Goal: Browse casually: Explore the website without a specific task or goal

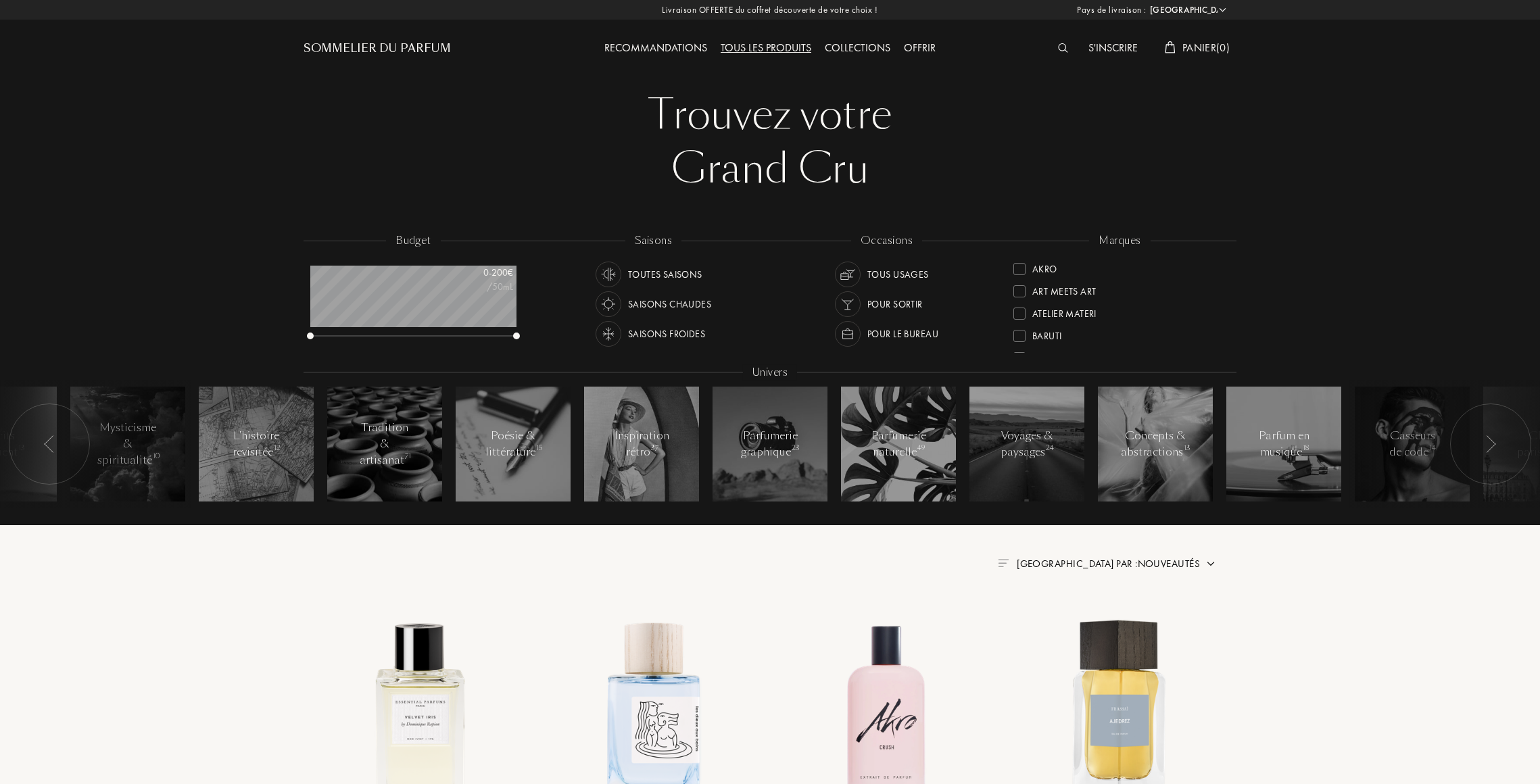
select select "FR"
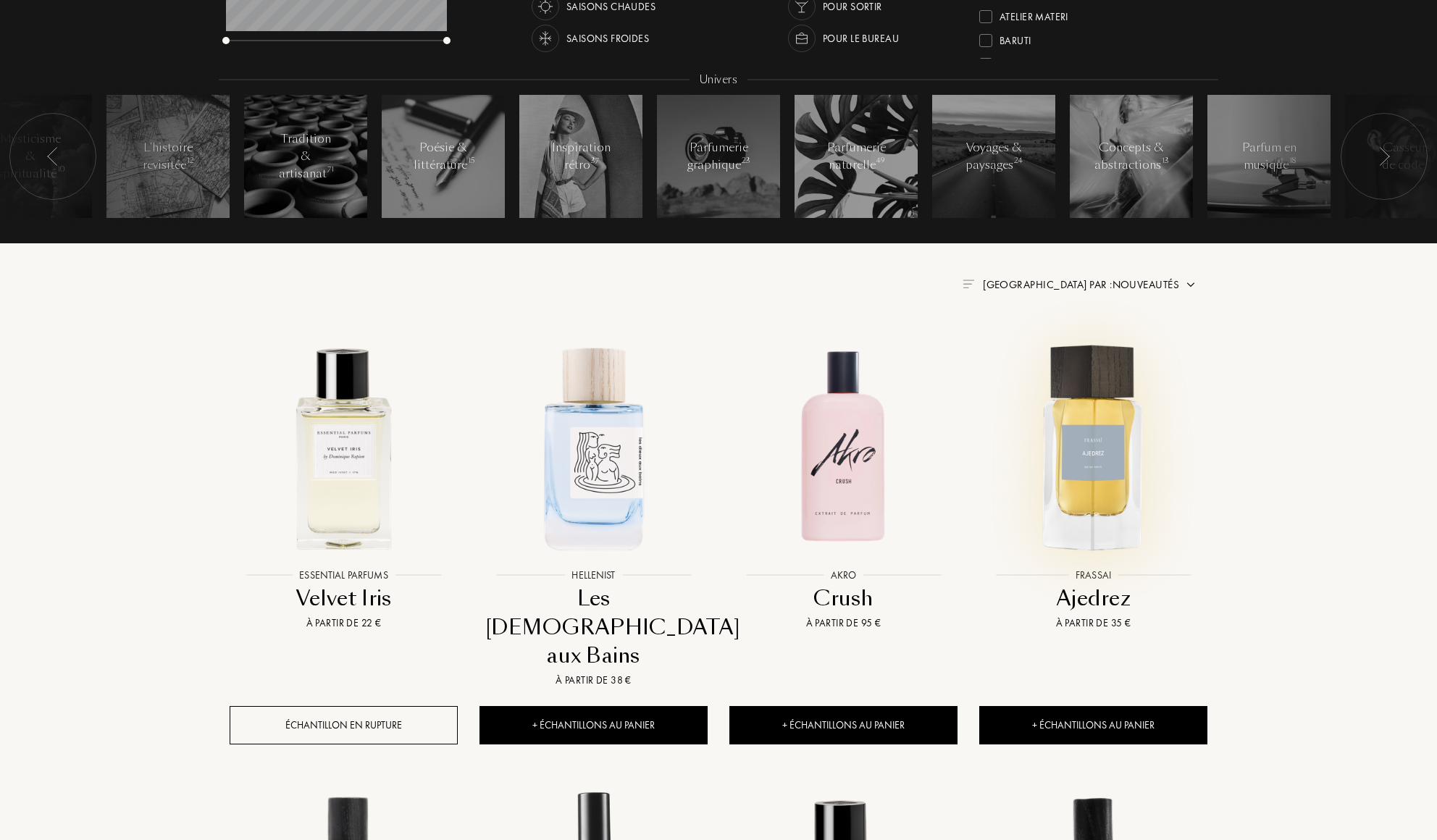
scroll to position [394, 0]
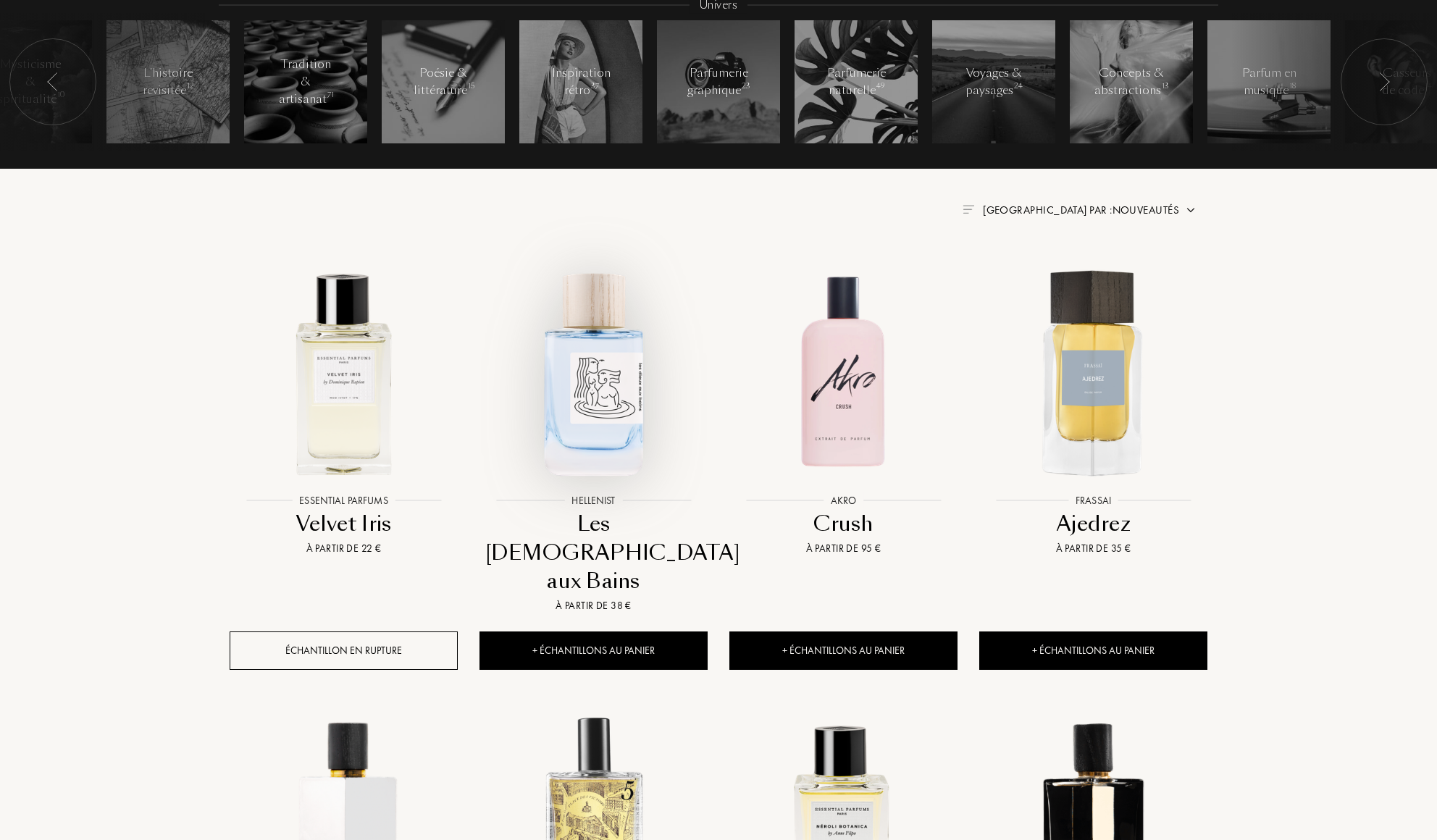
click at [588, 411] on img at bounding box center [593, 372] width 225 height 225
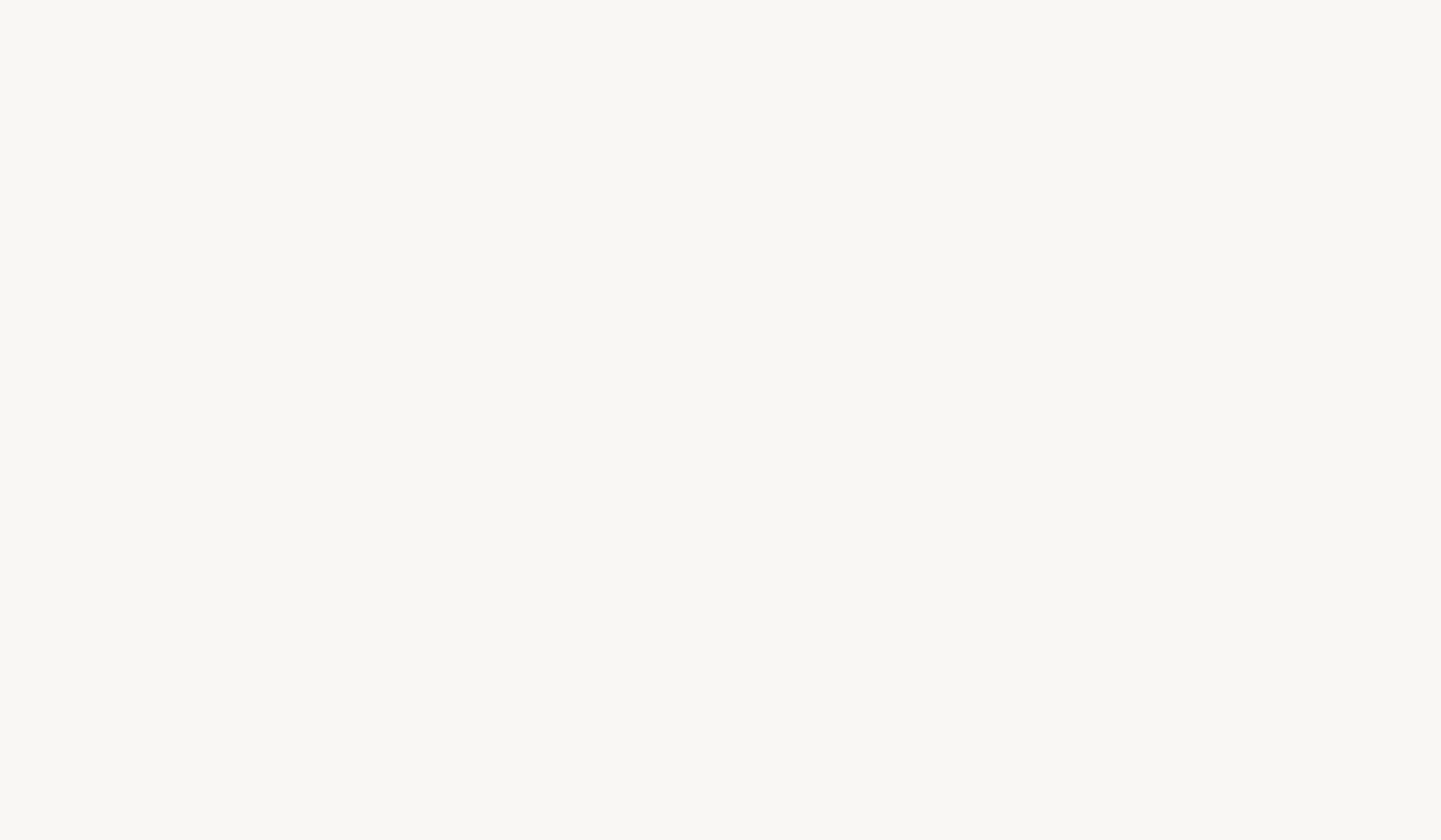
select select "FR"
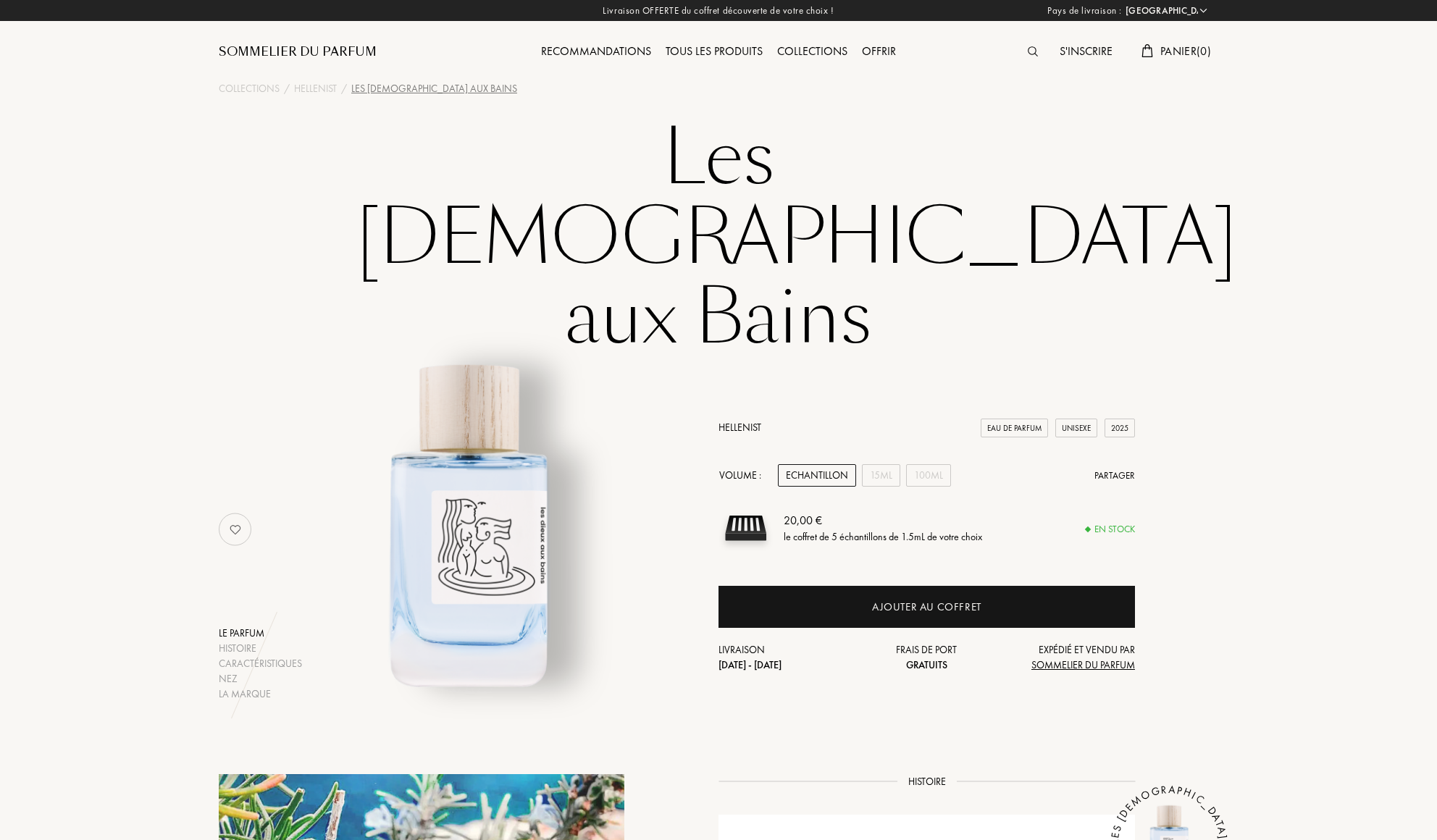
click at [229, 641] on div "Histoire" at bounding box center [261, 649] width 83 height 16
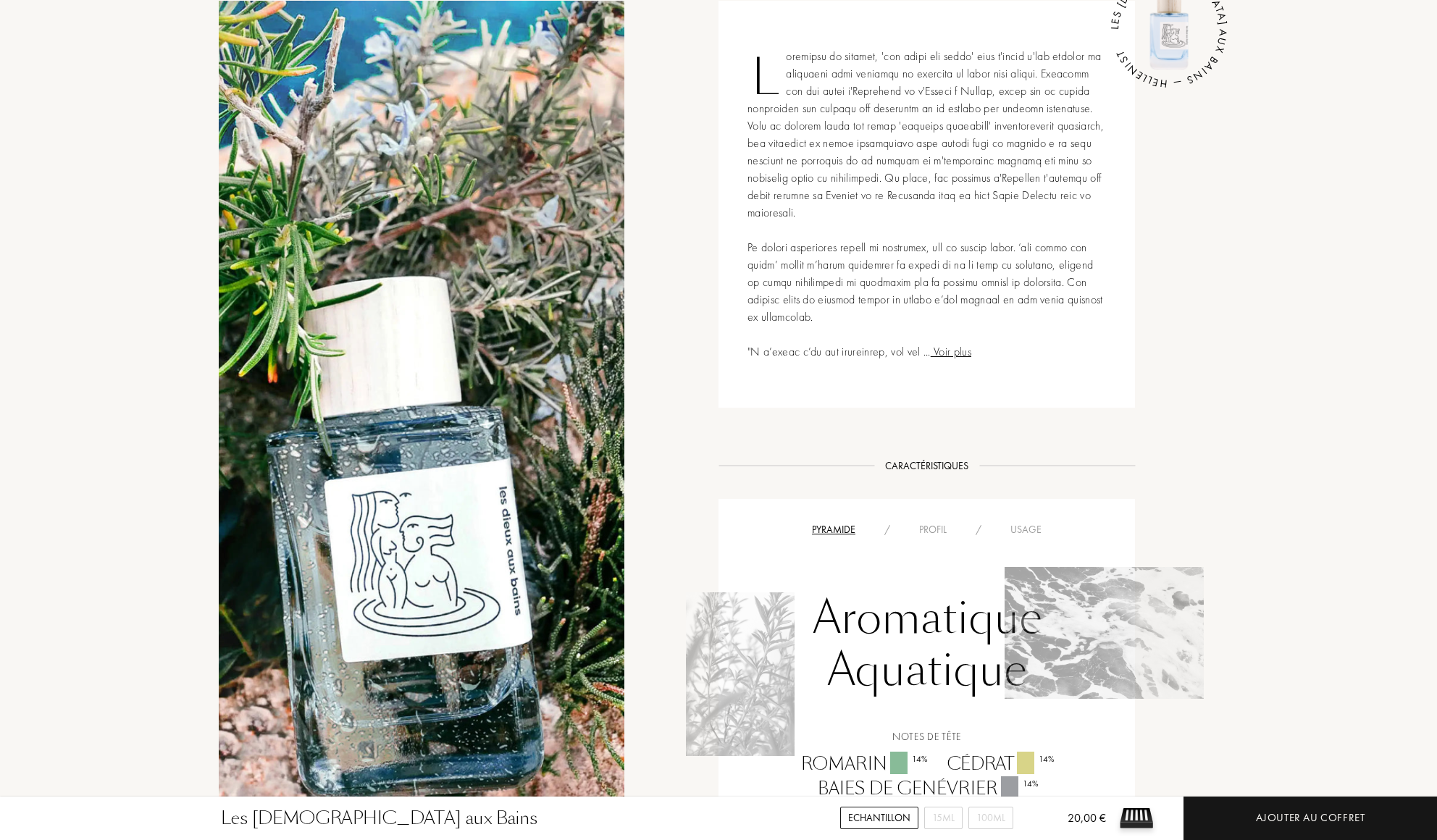
scroll to position [981, 0]
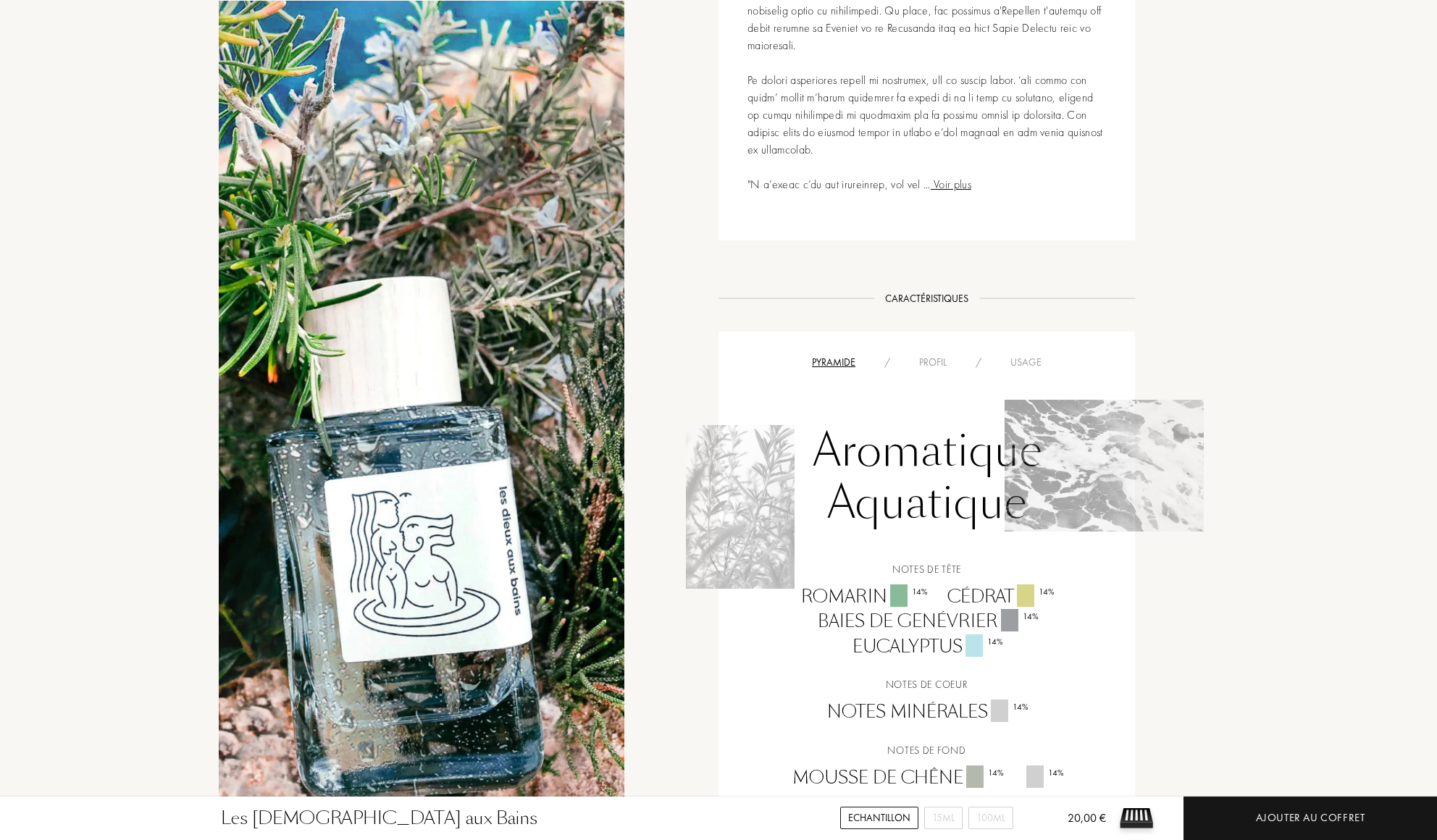
click at [935, 355] on div "Profil" at bounding box center [933, 363] width 56 height 16
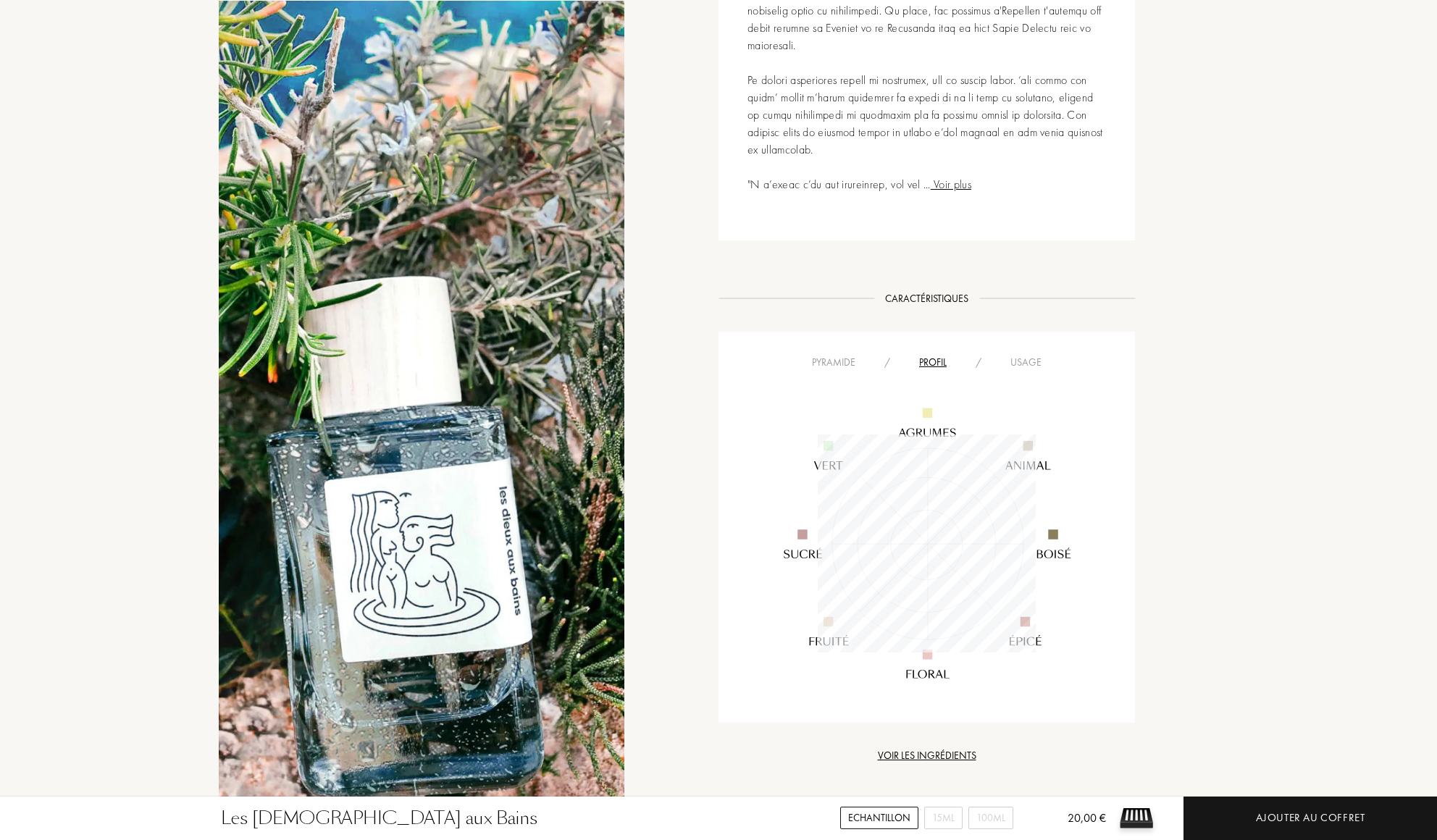
scroll to position [218, 218]
click at [1030, 355] on div "Usage" at bounding box center [1026, 363] width 60 height 16
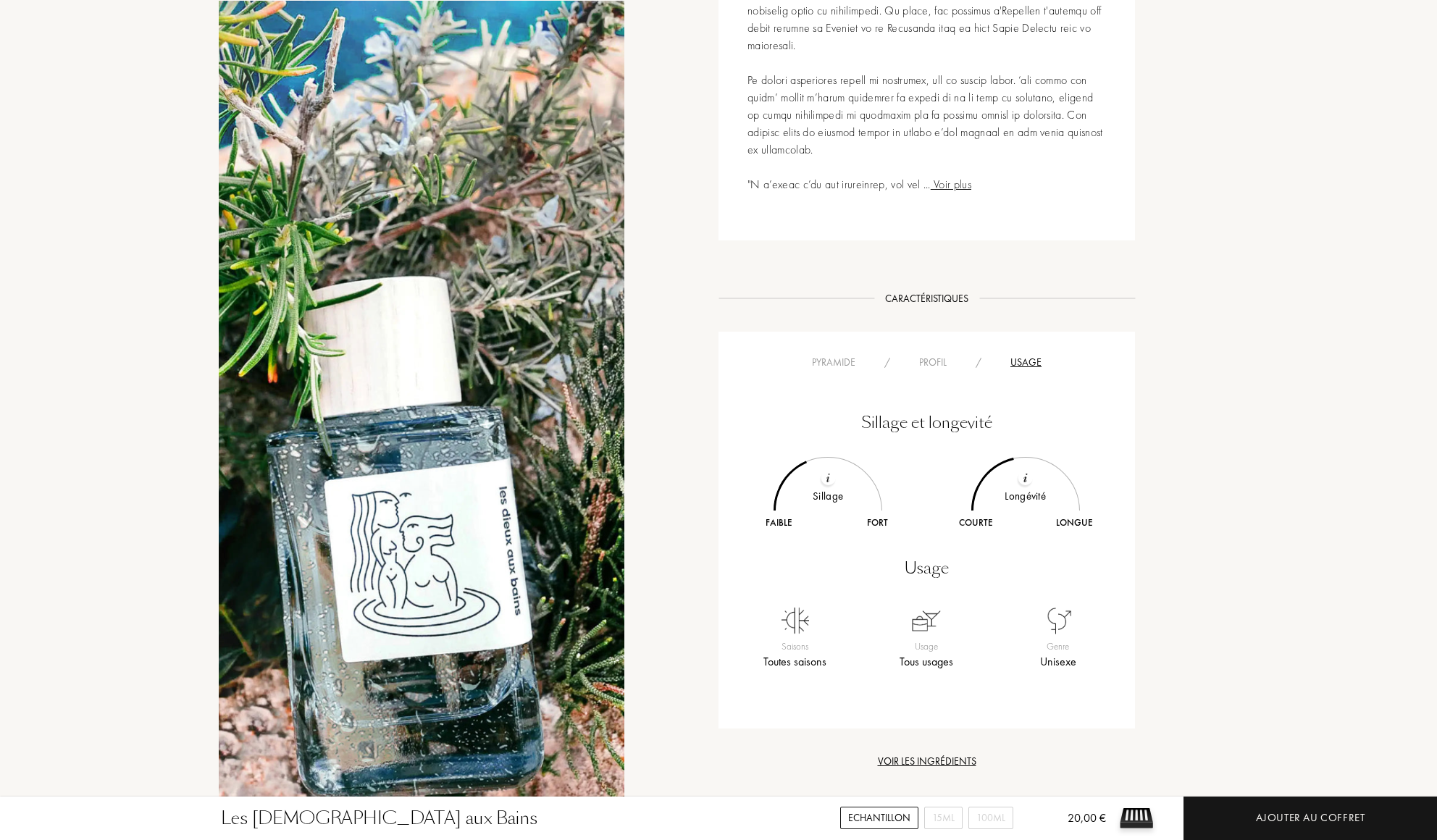
click at [972, 355] on div "/" at bounding box center [979, 363] width 35 height 16
click at [917, 355] on div "Profil" at bounding box center [933, 363] width 56 height 16
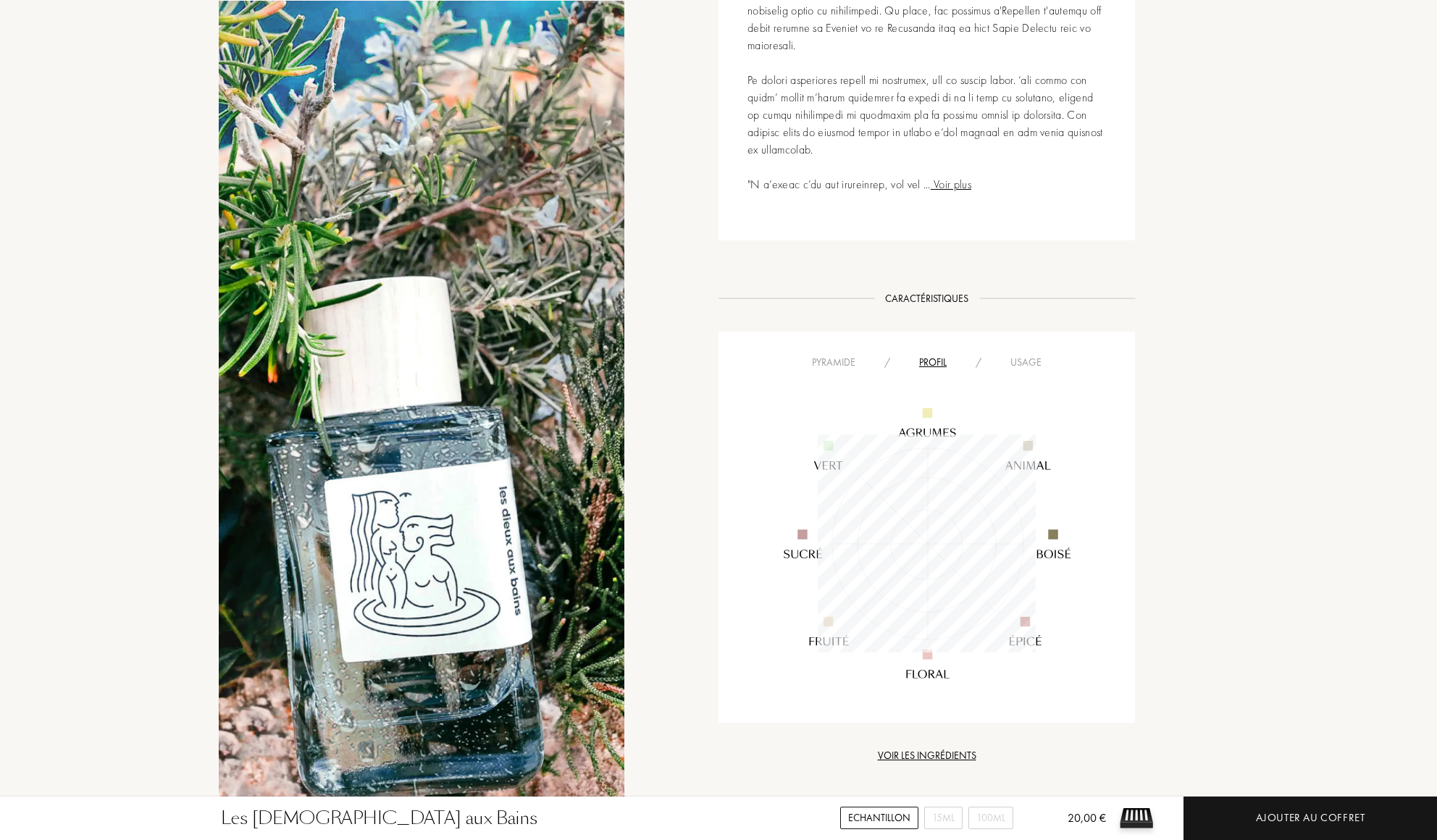
click at [841, 355] on div "Pyramide" at bounding box center [834, 363] width 73 height 16
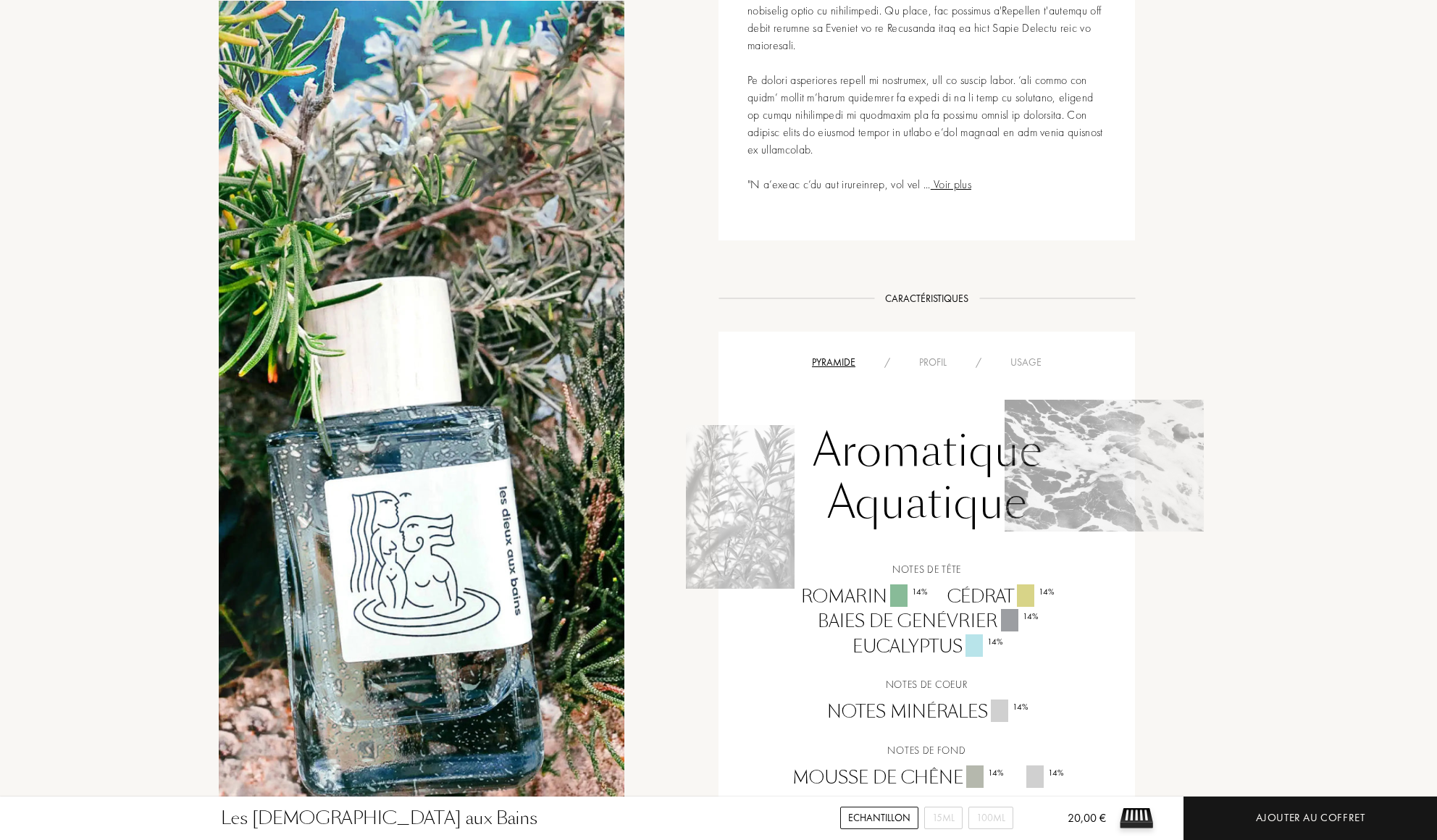
click at [932, 355] on div "Profil" at bounding box center [933, 363] width 56 height 16
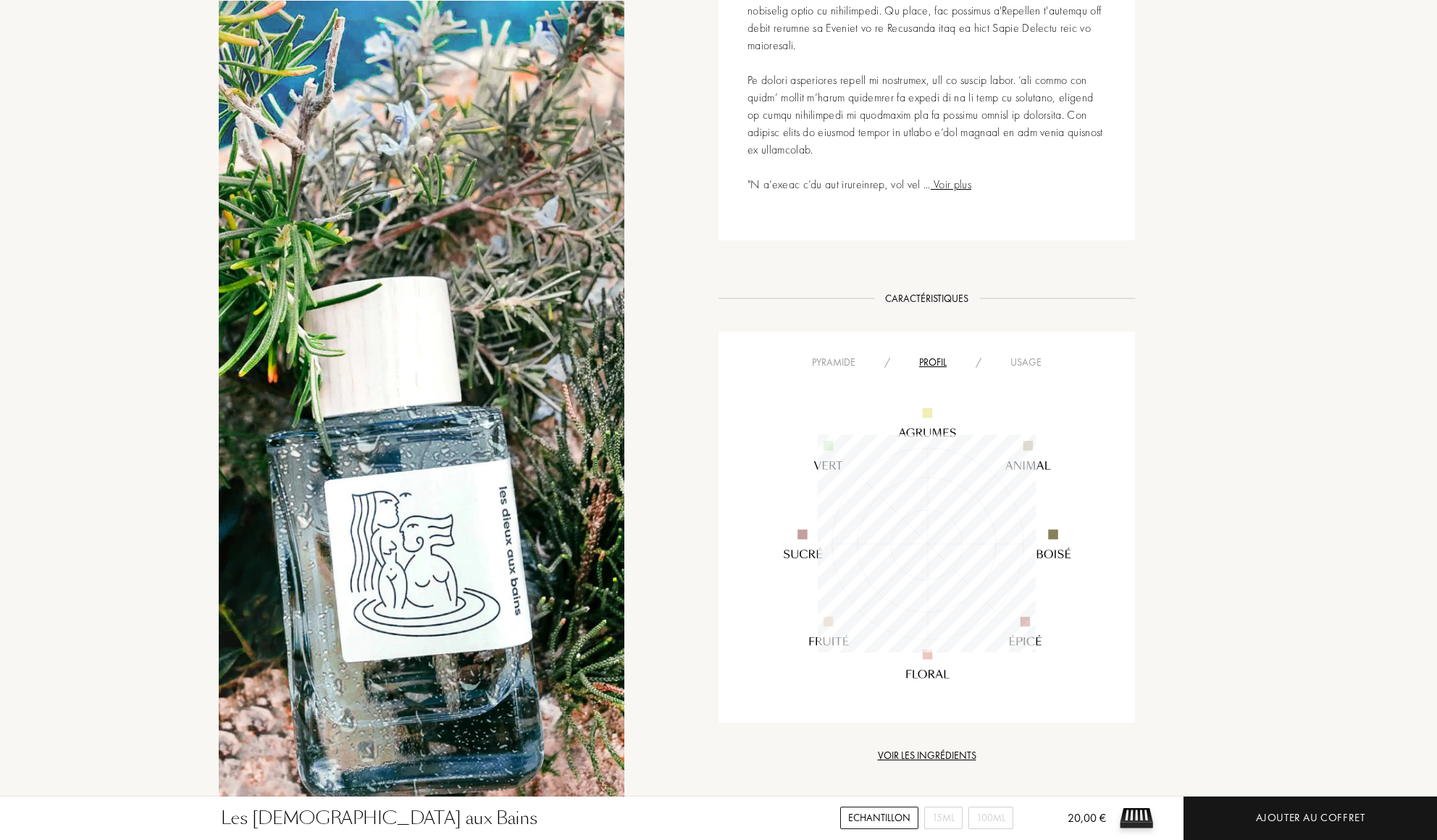
click at [939, 748] on div "Voir les ingrédients" at bounding box center [927, 756] width 417 height 16
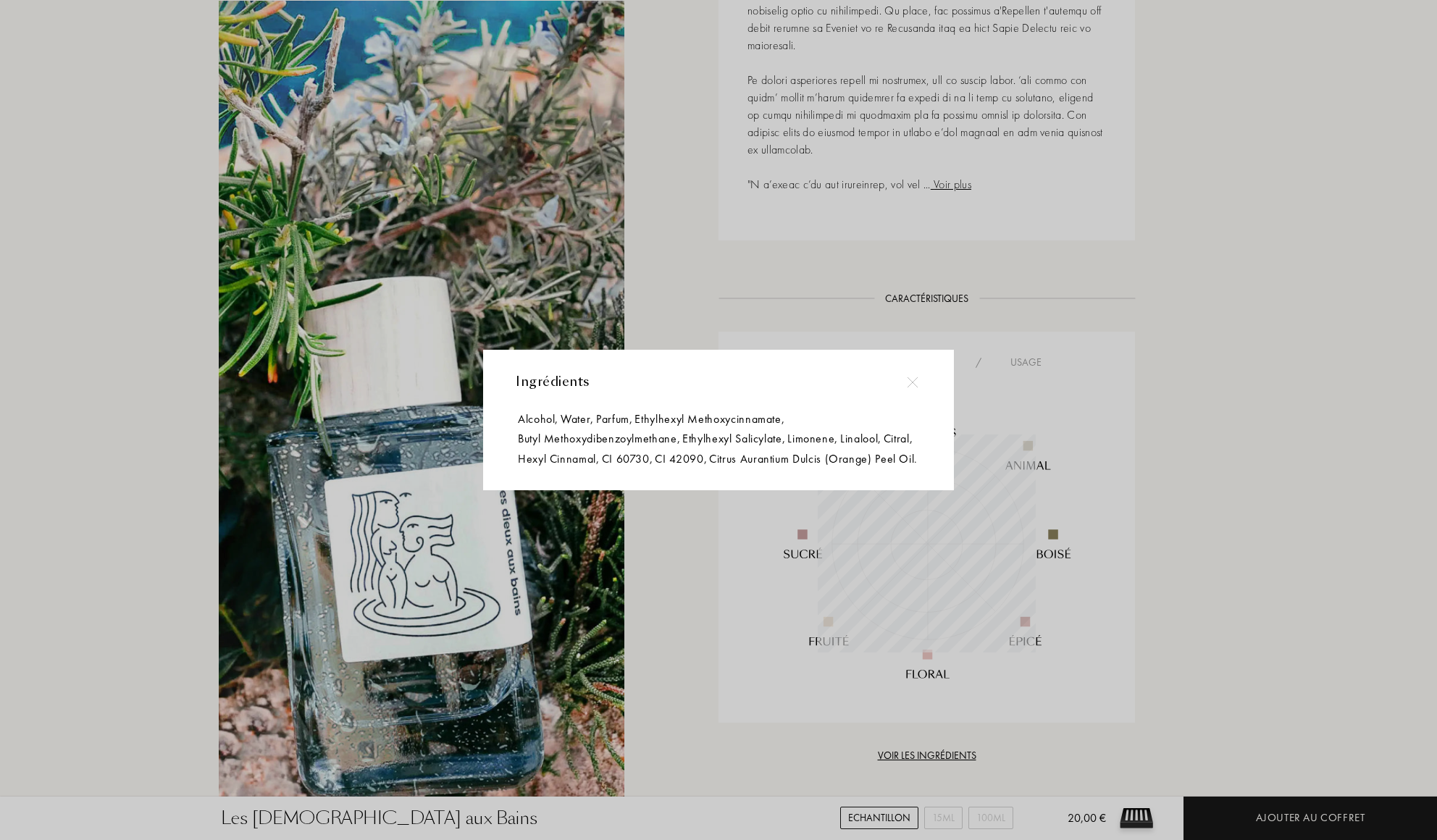
click at [1025, 597] on div at bounding box center [721, 420] width 1441 height 840
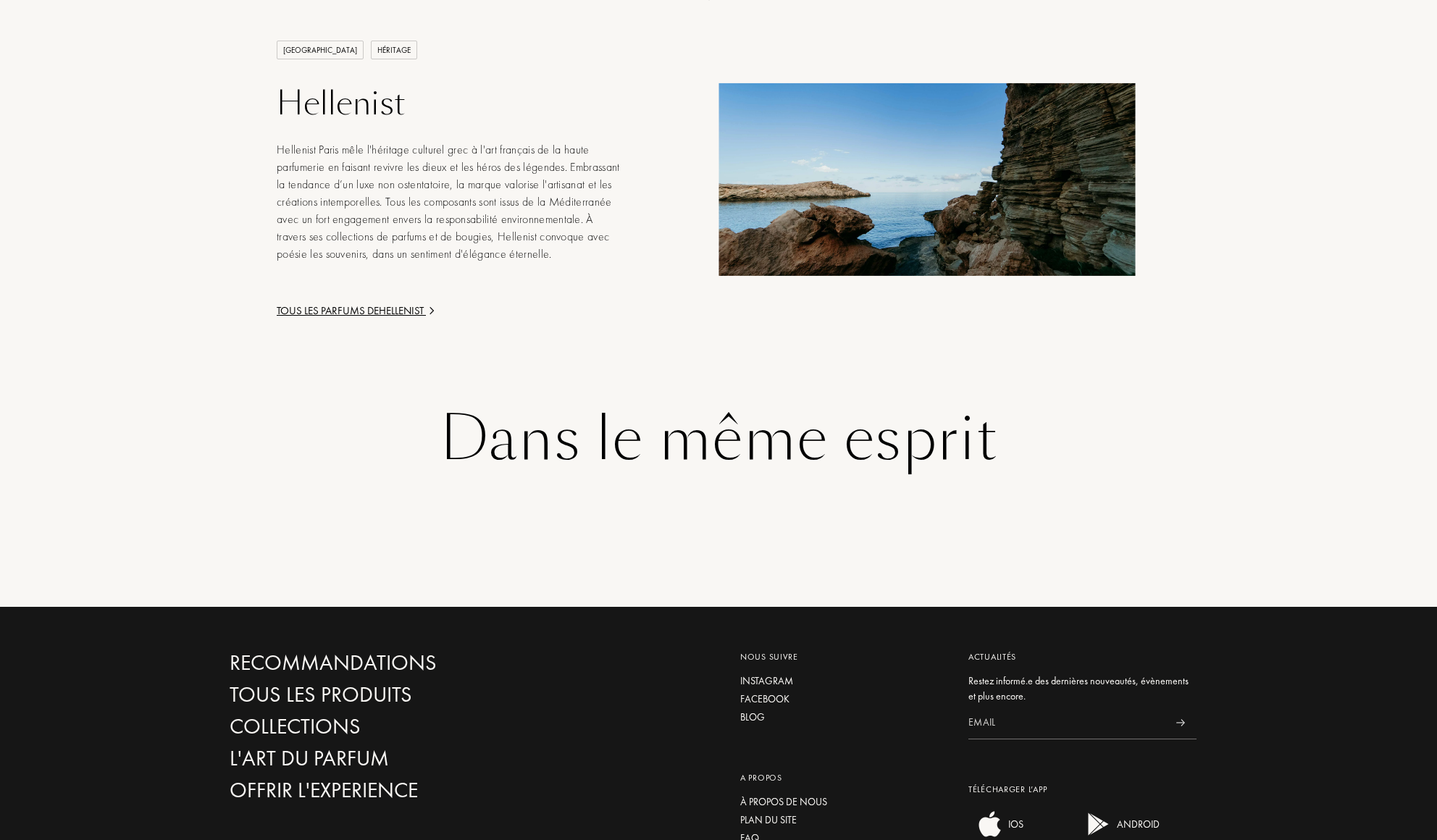
scroll to position [2389, 0]
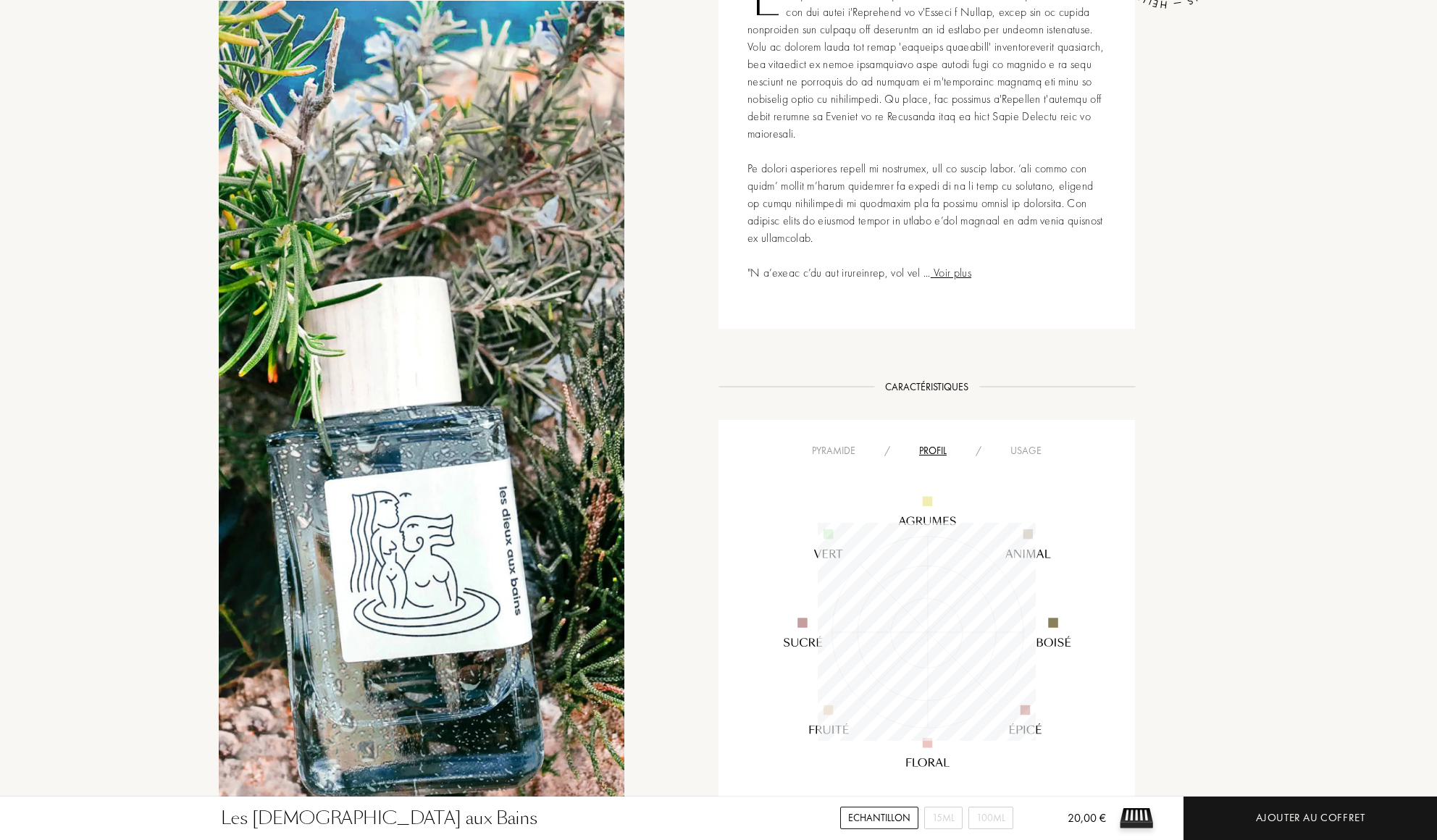
scroll to position [0, 0]
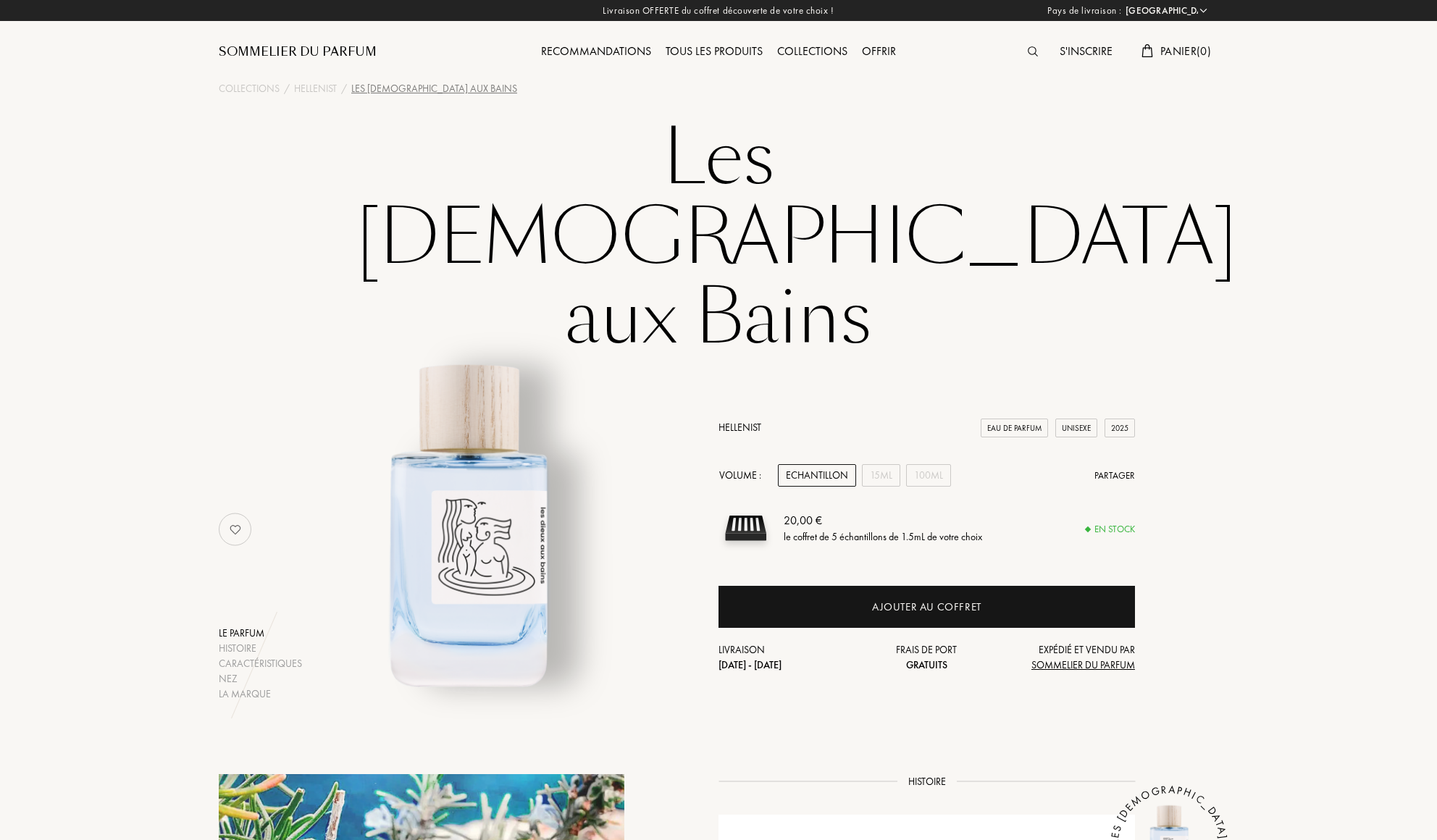
click at [1029, 49] on img at bounding box center [1033, 52] width 10 height 10
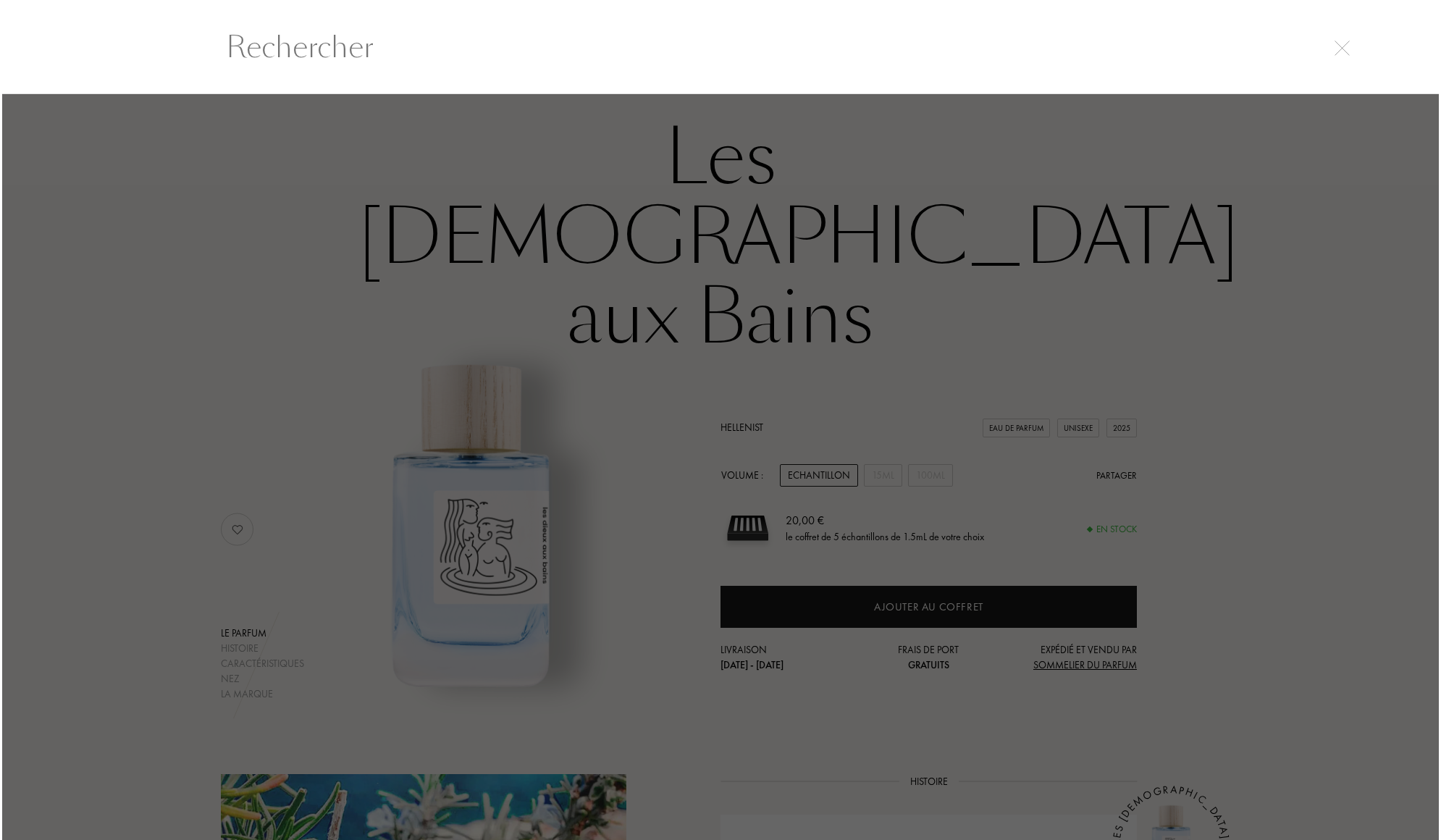
scroll to position [1, 0]
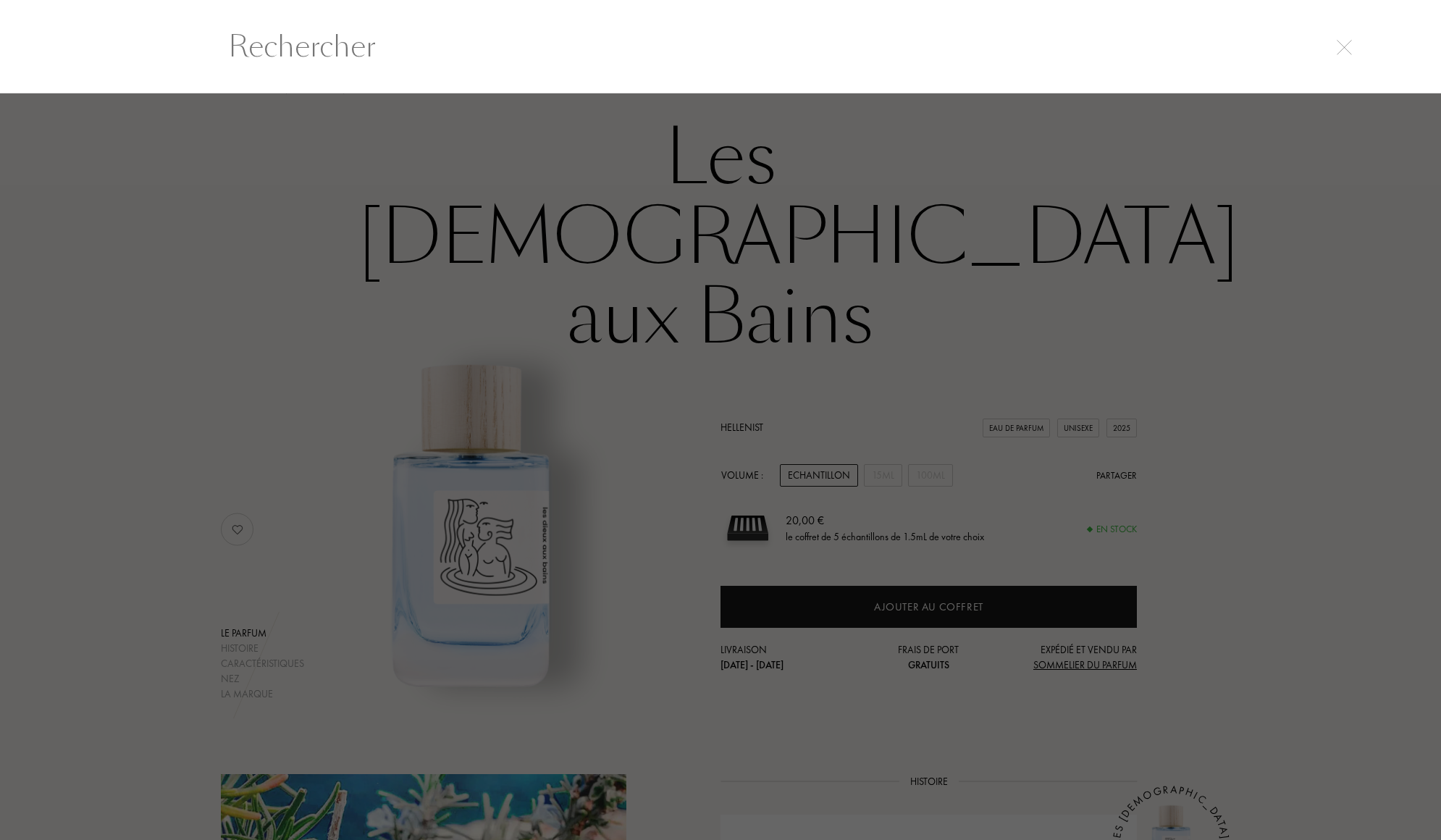
click at [452, 57] on input "text" at bounding box center [720, 46] width 1043 height 43
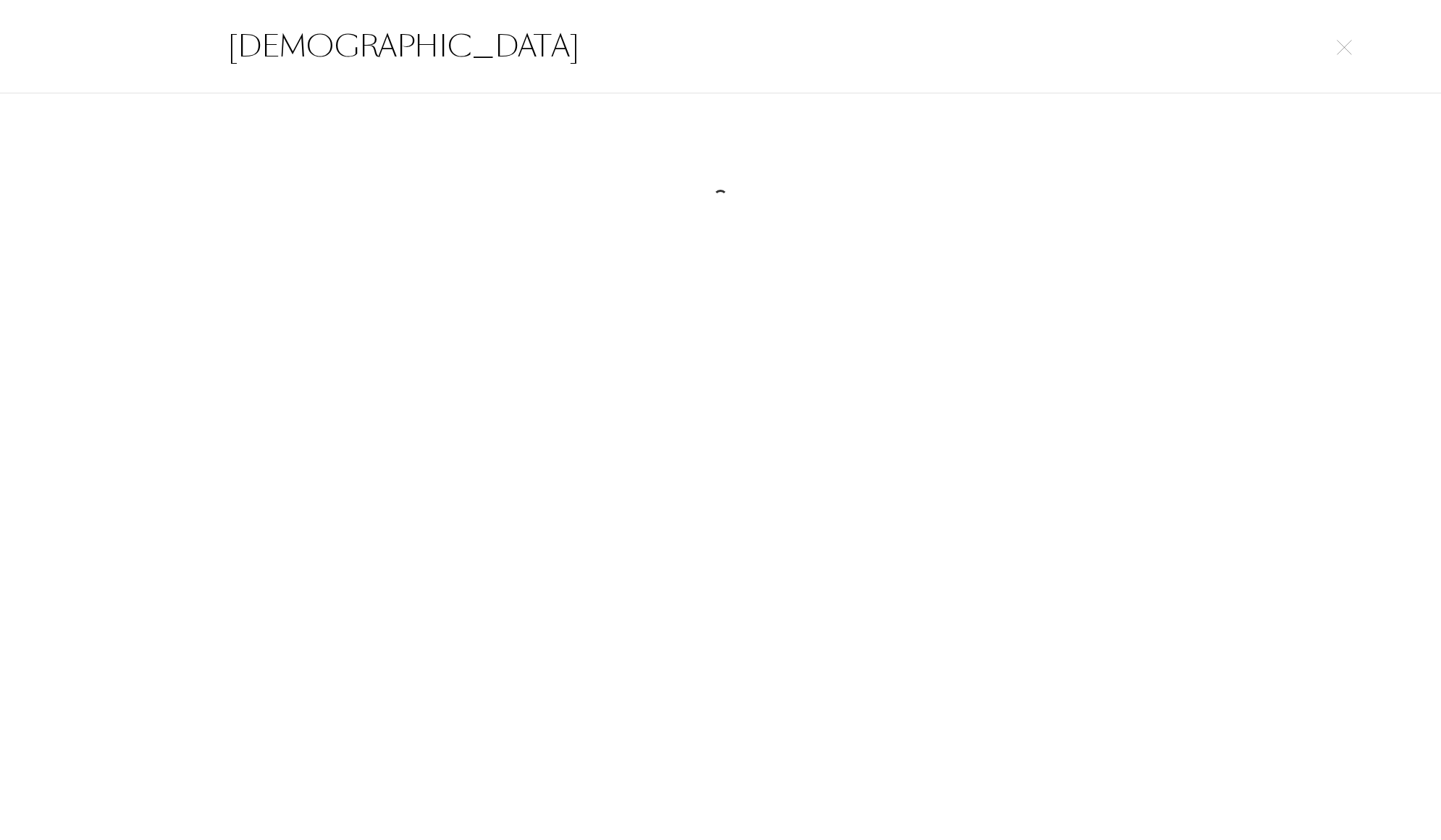
type input "dior"
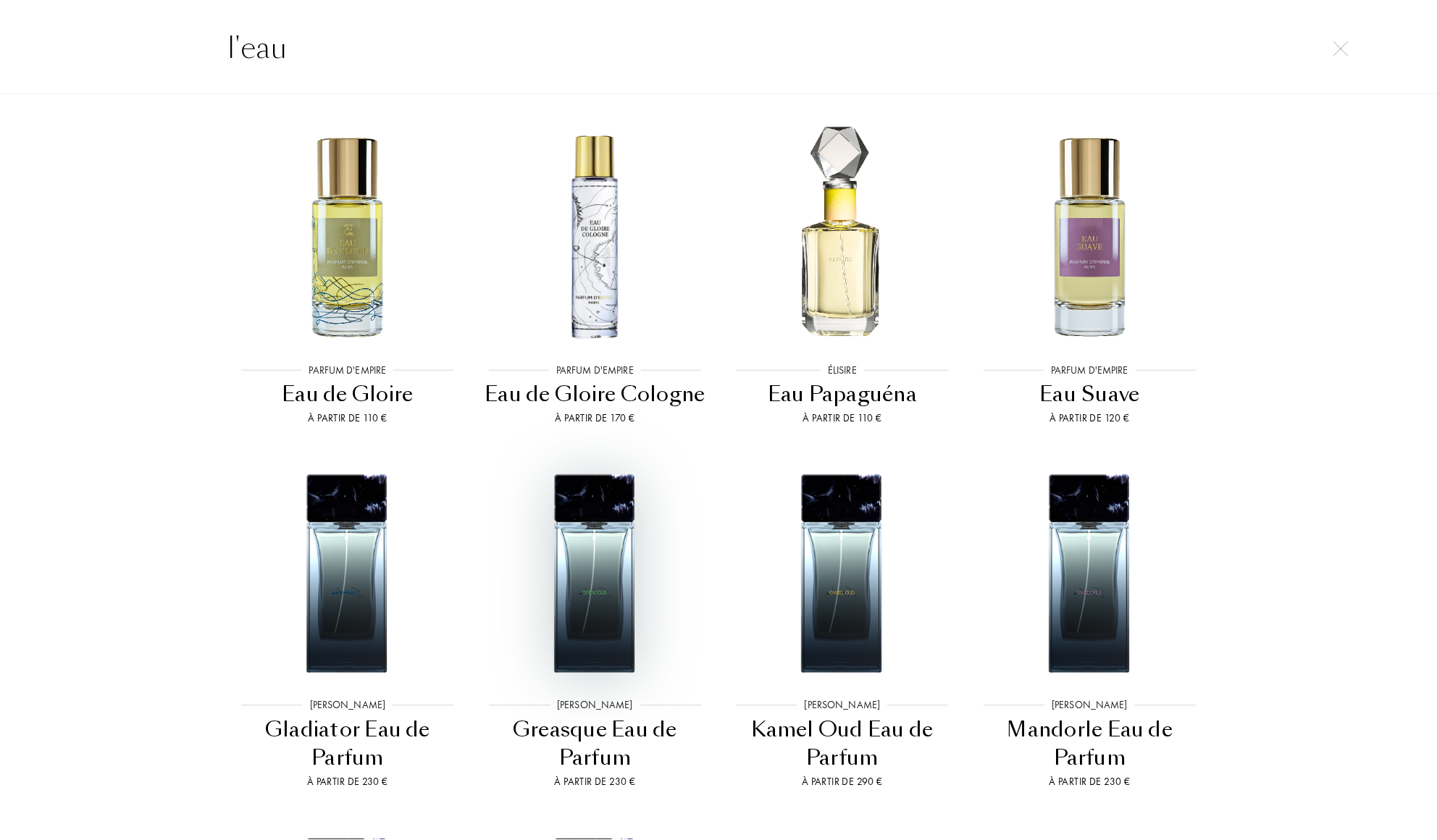
scroll to position [0, 0]
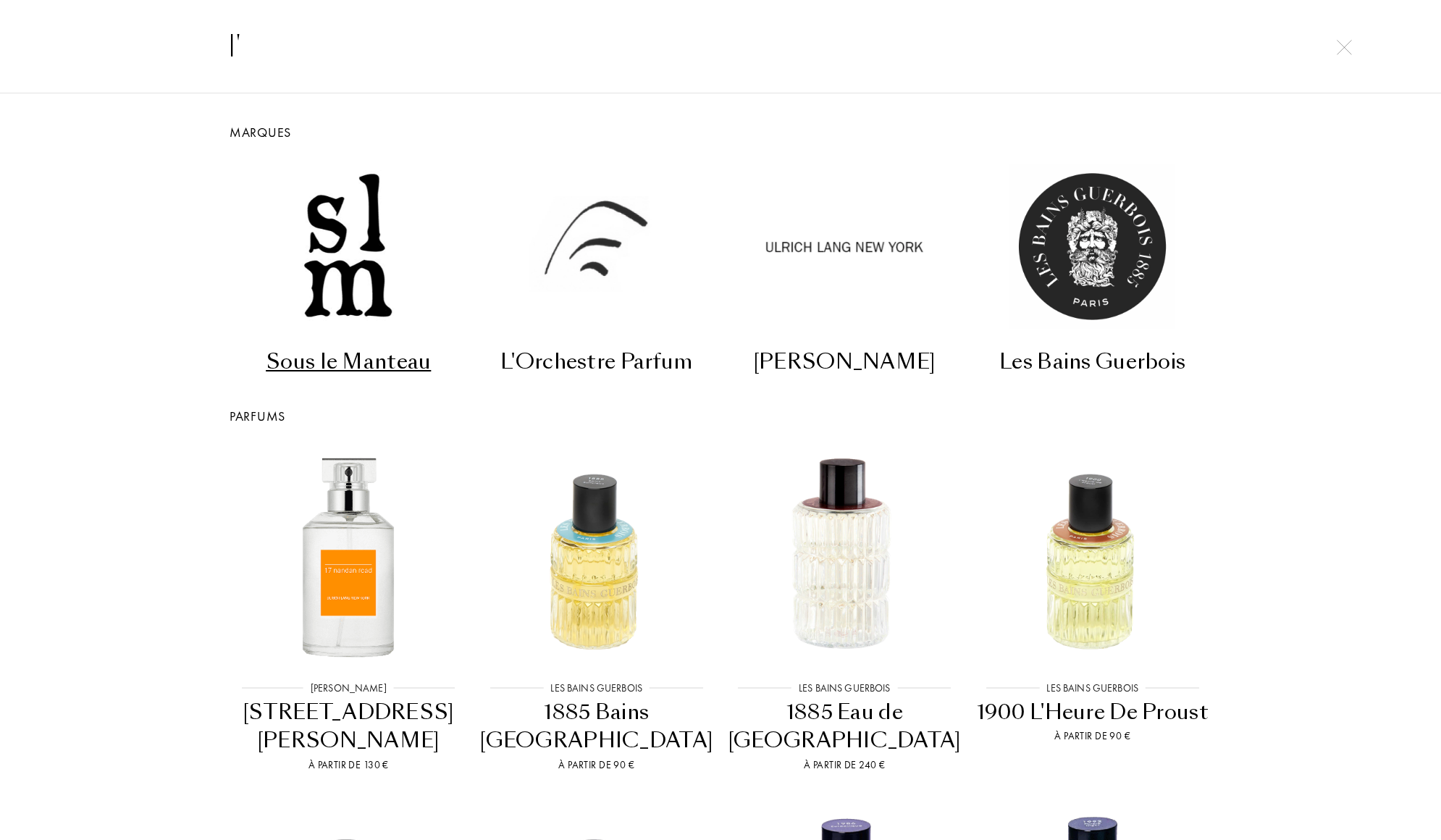
type input "l'"
click at [1346, 46] on img at bounding box center [1345, 48] width 16 height 16
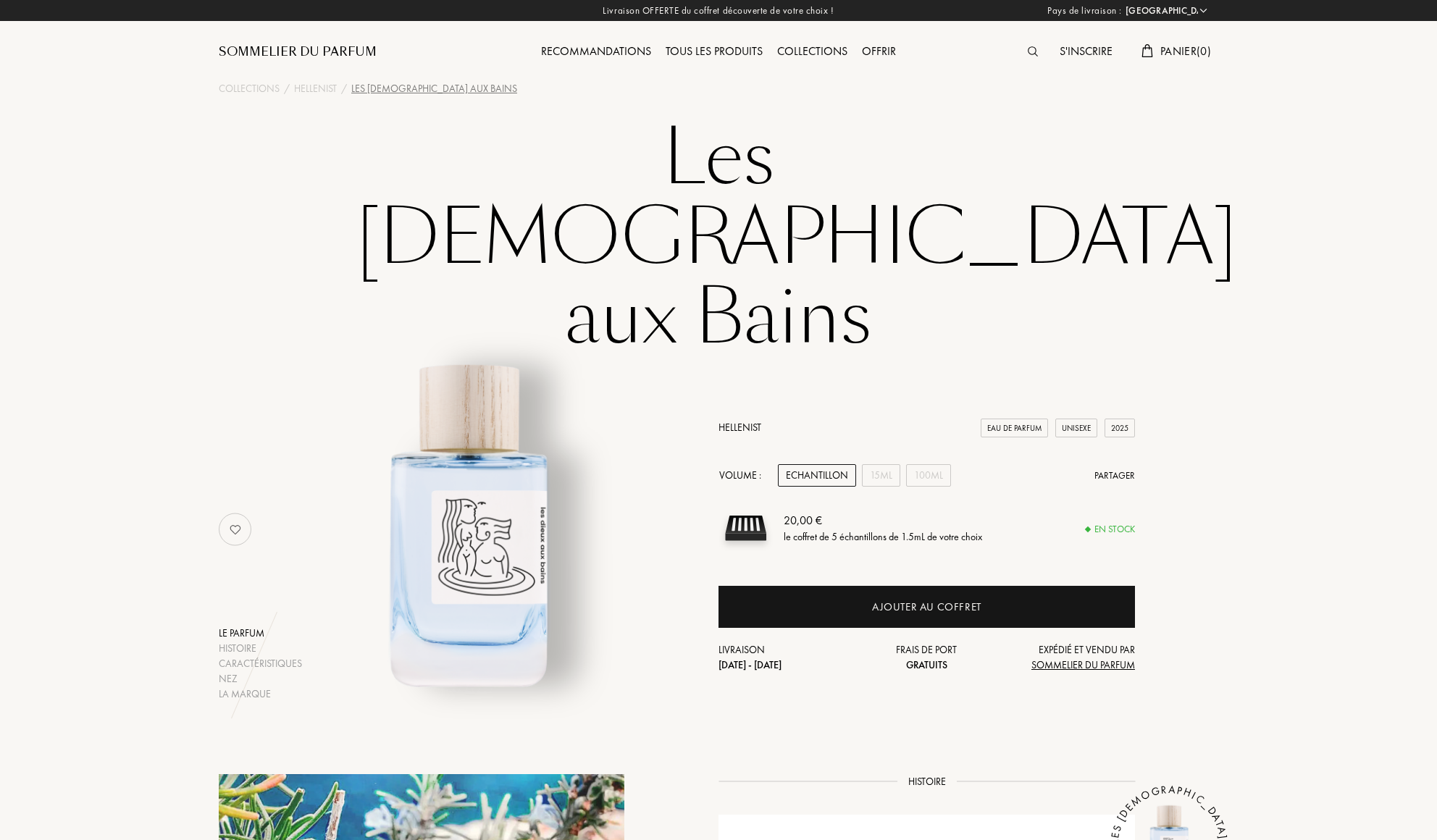
click at [737, 55] on div "Tous les produits" at bounding box center [714, 52] width 112 height 19
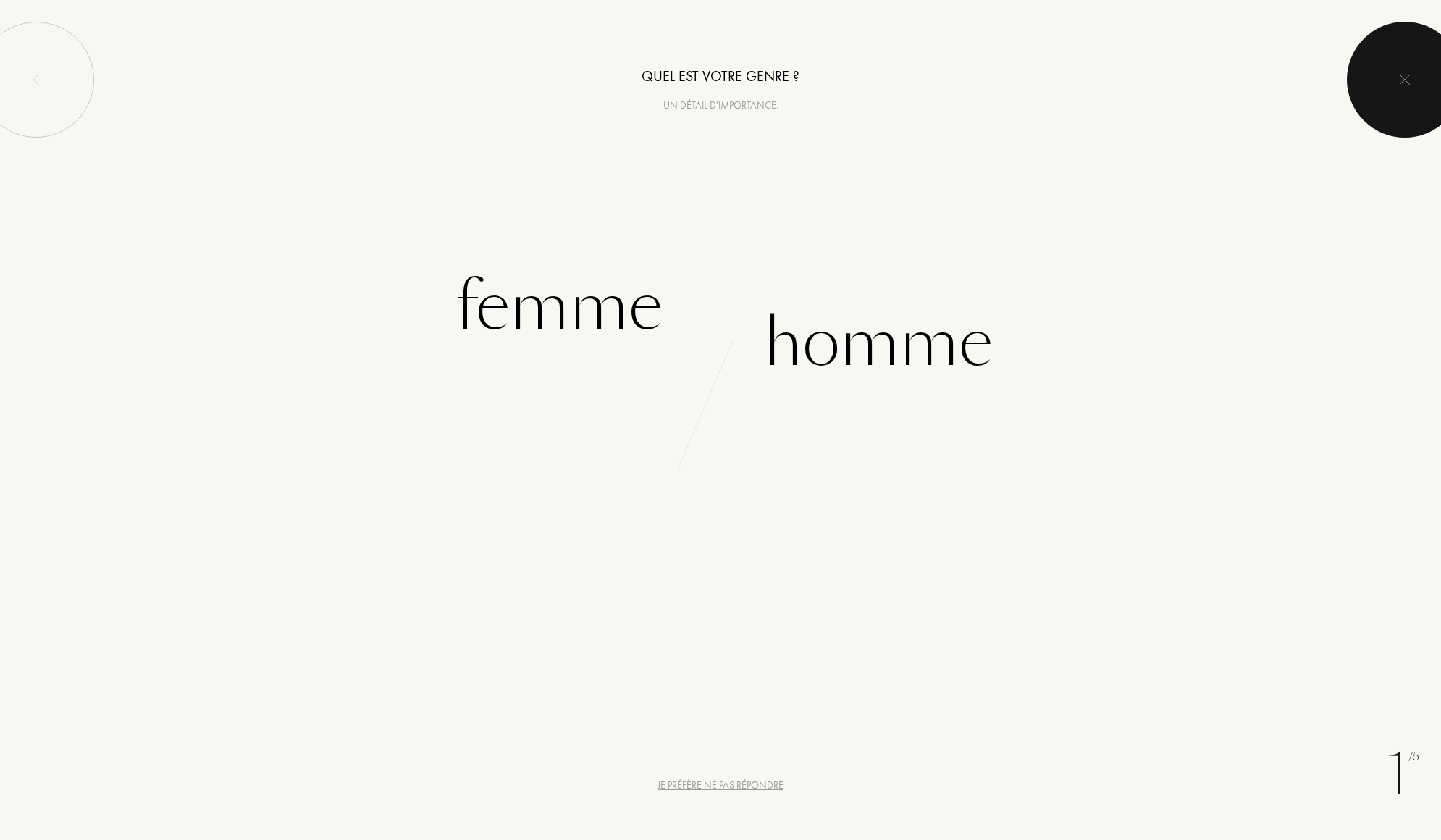
click at [1405, 87] on div at bounding box center [1405, 80] width 116 height 116
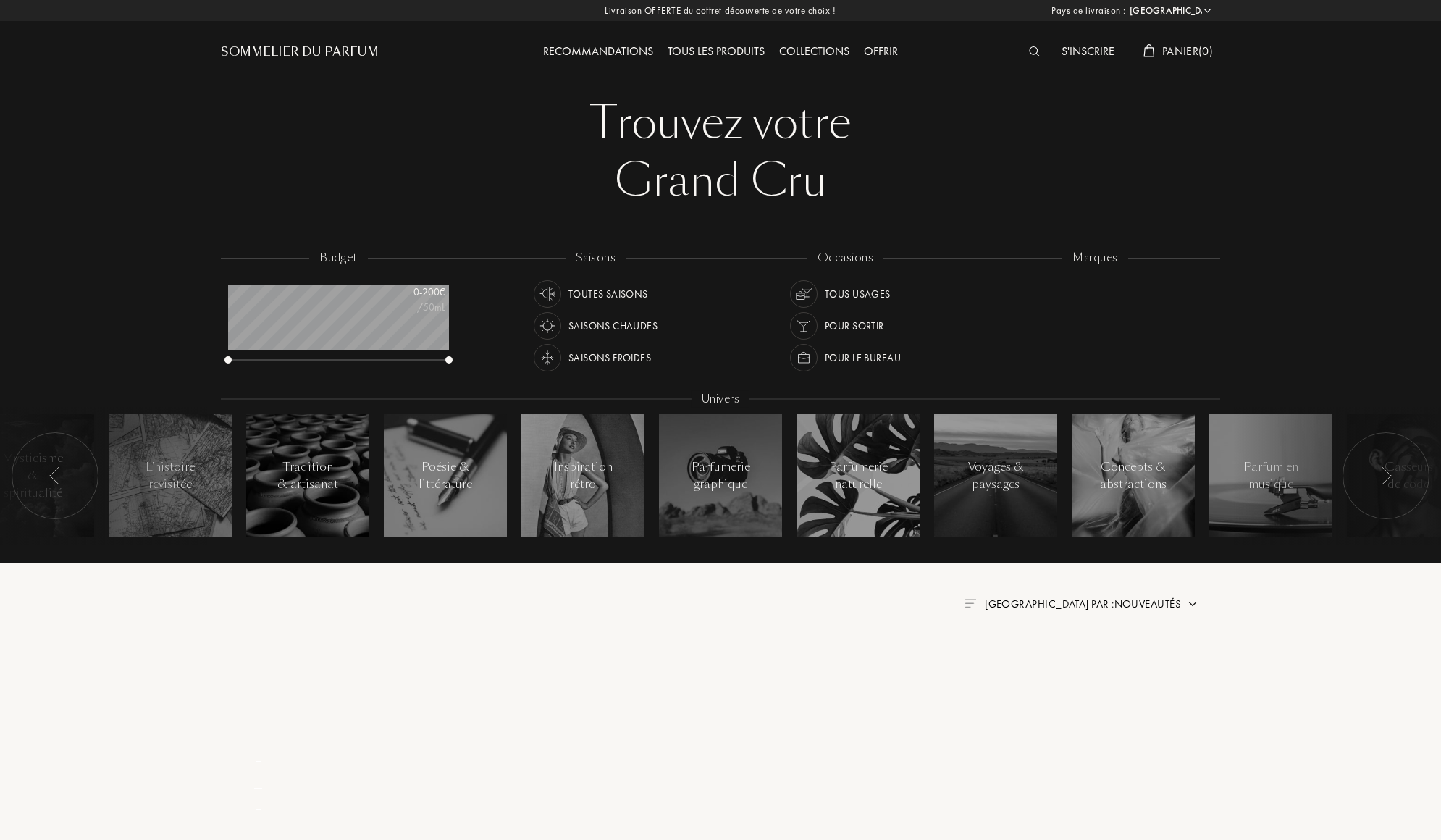
select select "FR"
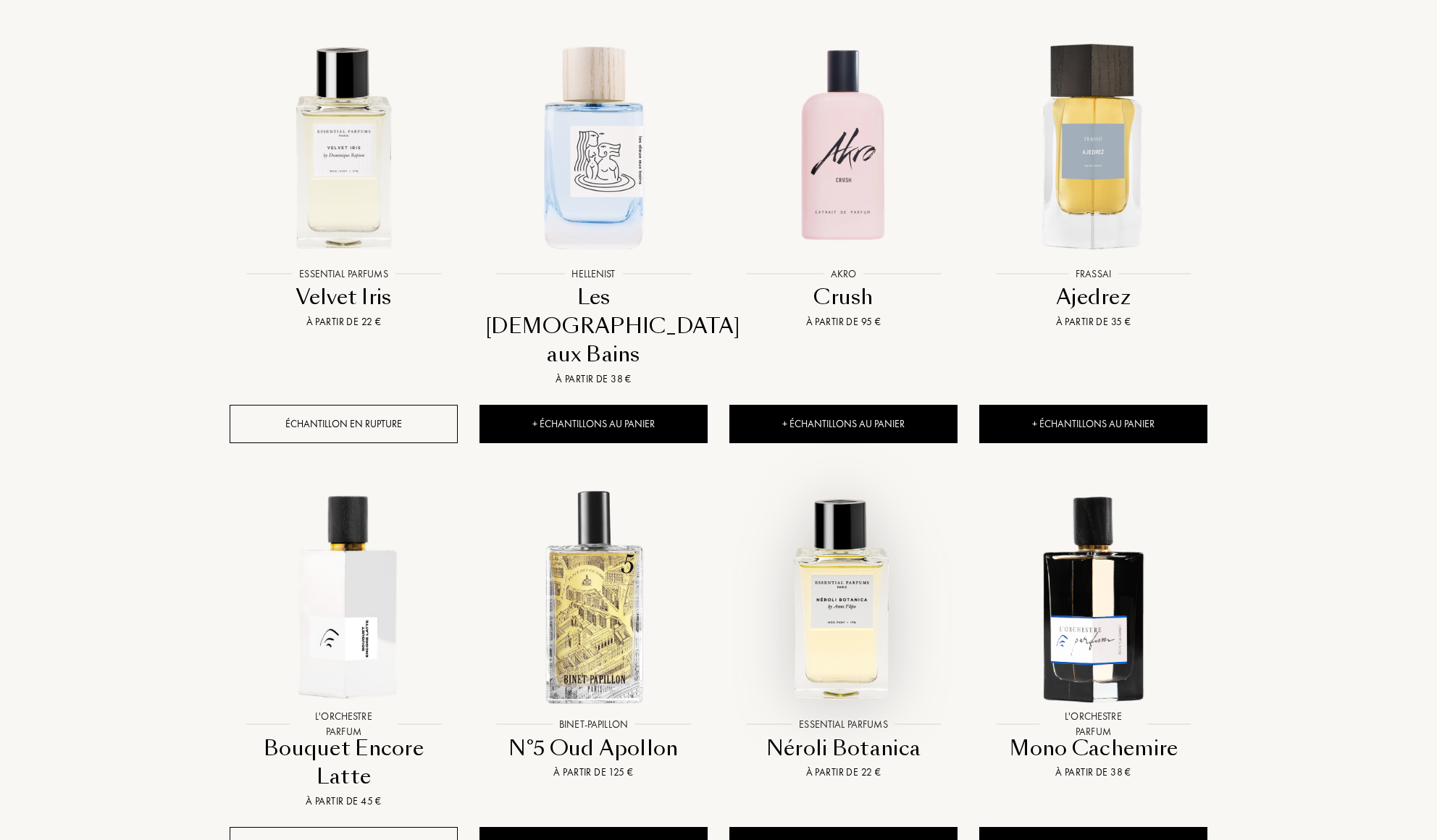
scroll to position [1535, 0]
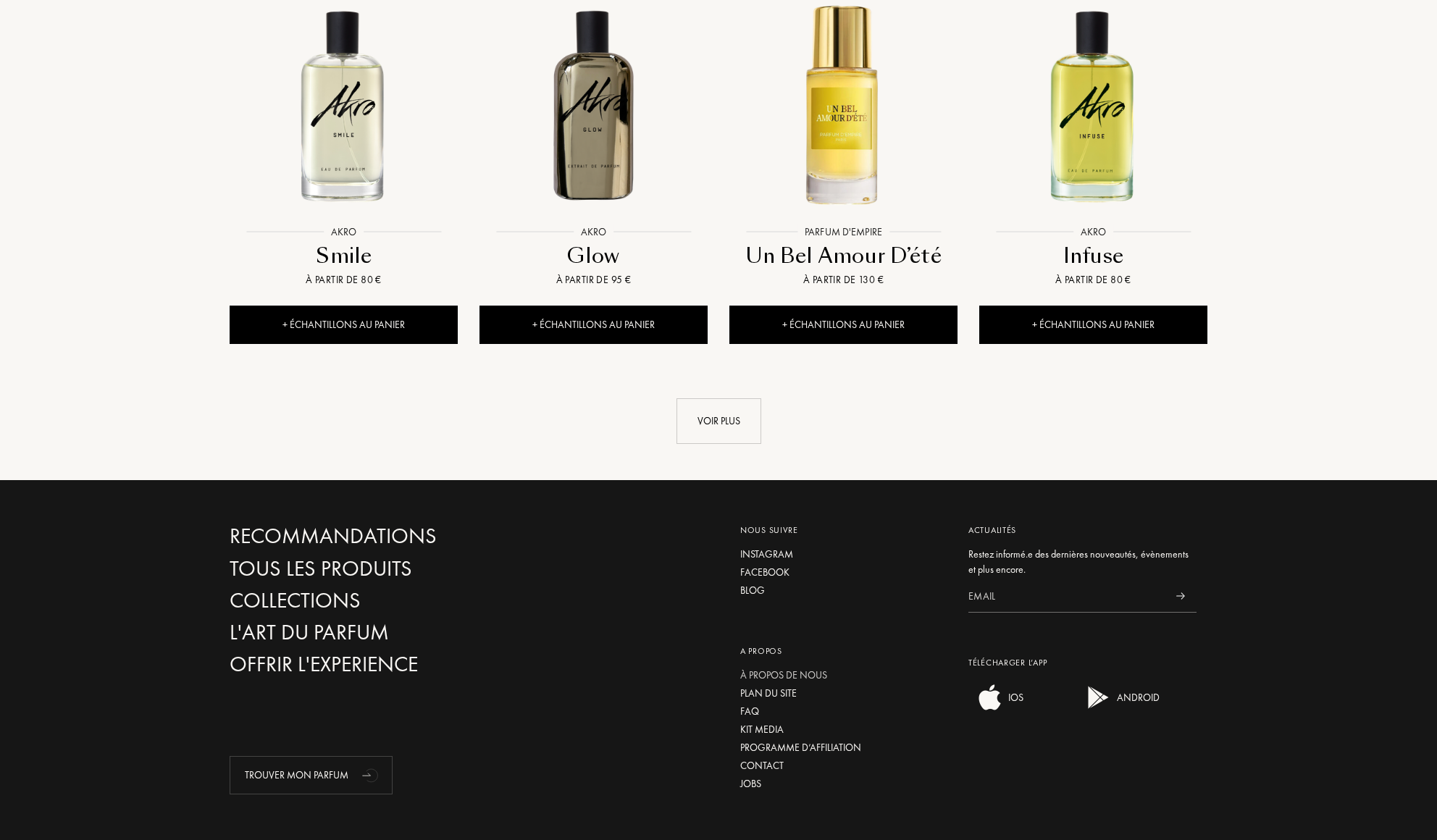
click at [804, 668] on div "À propos de nous" at bounding box center [844, 675] width 206 height 16
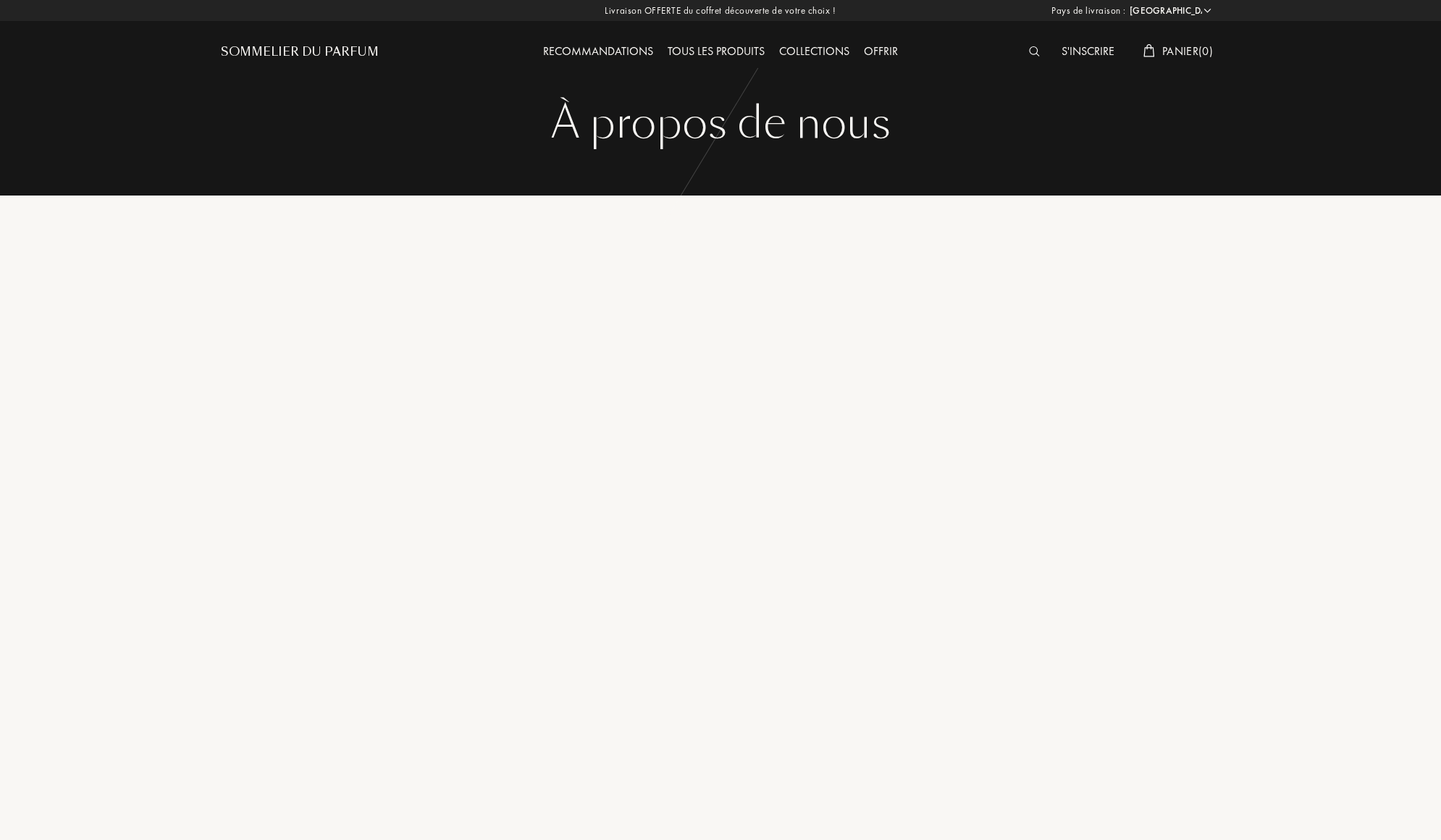
select select "FR"
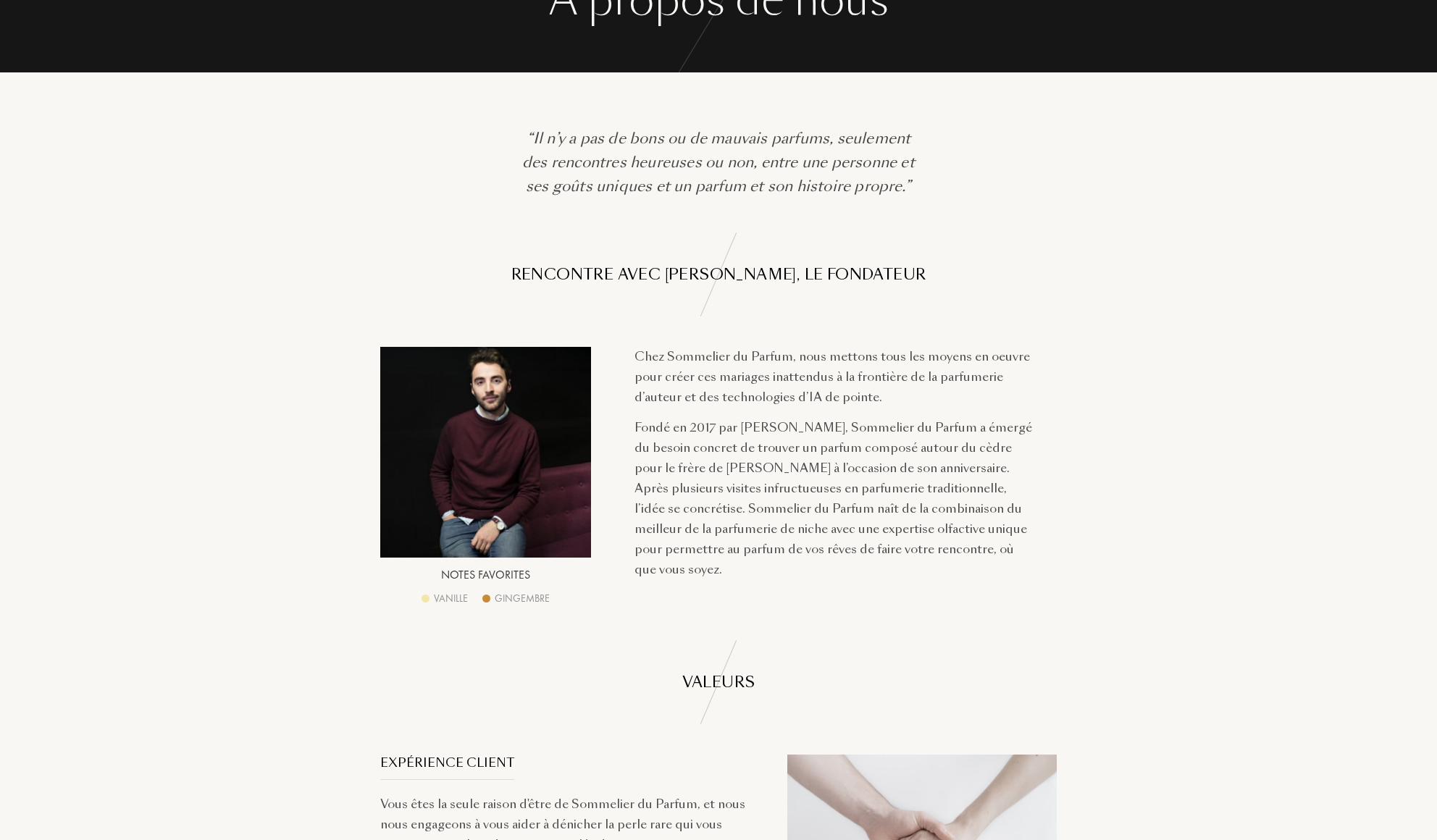
scroll to position [16, 0]
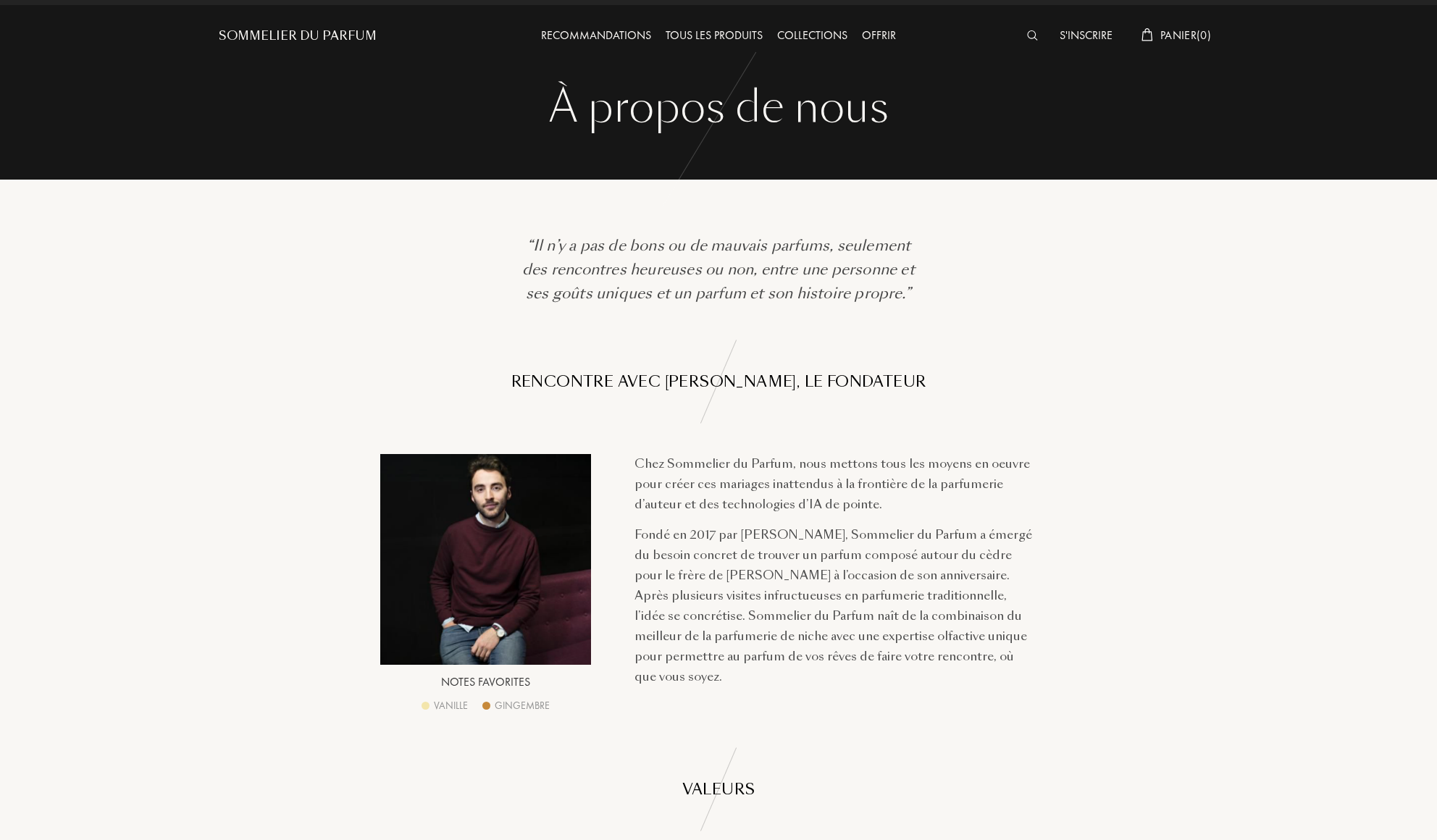
drag, startPoint x: 640, startPoint y: 462, endPoint x: 874, endPoint y: 578, distance: 261.2
click at [874, 578] on div "Chez Sommelier du Parfum, nous mettons tous les moyens en oeuvre pour créer ces…" at bounding box center [835, 570] width 423 height 233
drag, startPoint x: 879, startPoint y: 632, endPoint x: 639, endPoint y: 497, distance: 275.4
click at [636, 506] on div "Chez Sommelier du Parfum, nous mettons tous les moyens en oeuvre pour créer ces…" at bounding box center [835, 570] width 423 height 233
drag, startPoint x: 665, startPoint y: 474, endPoint x: 906, endPoint y: 603, distance: 273.4
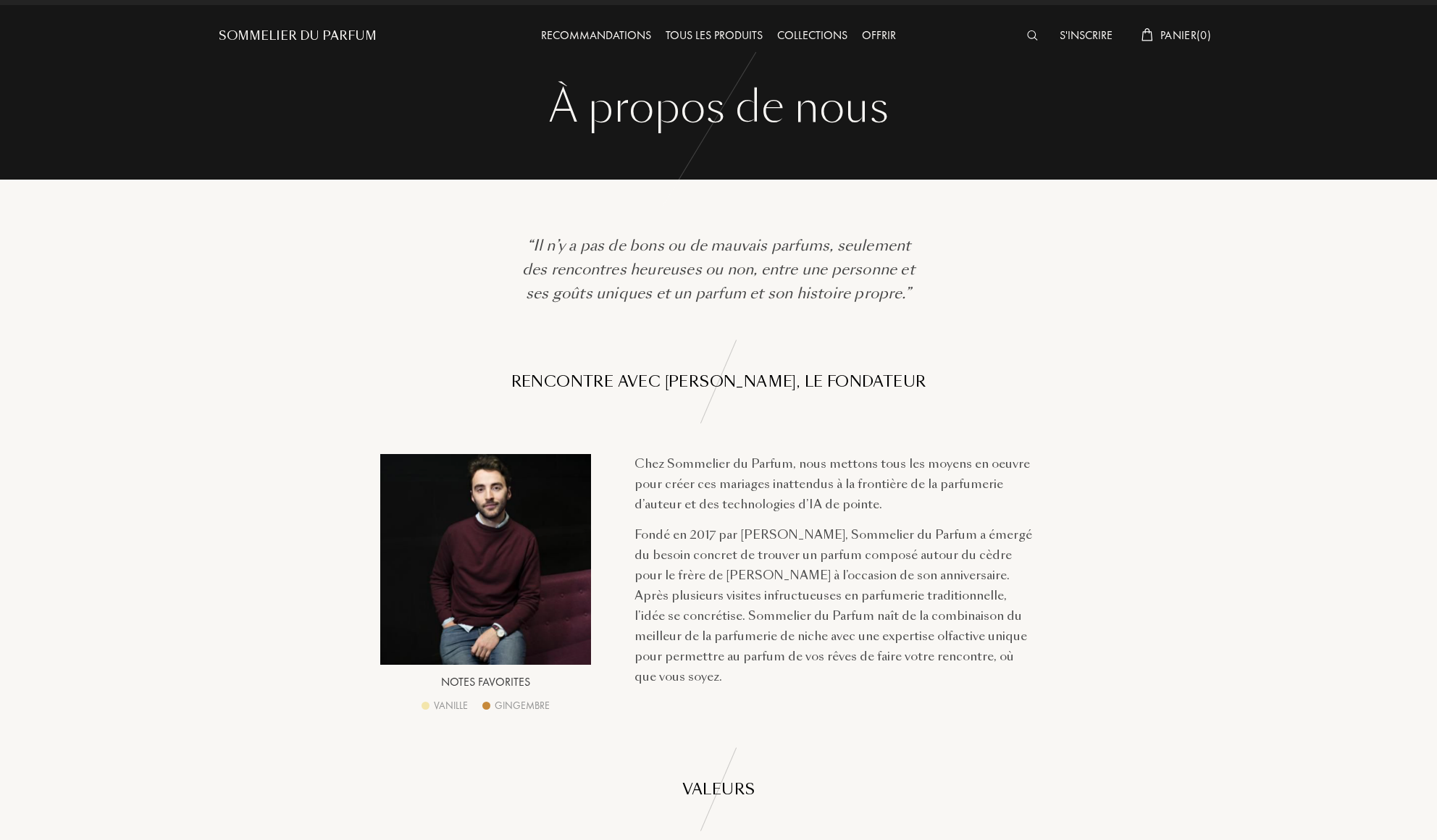
click at [789, 549] on div "Chez Sommelier du Parfum, nous mettons tous les moyens en oeuvre pour créer ces…" at bounding box center [835, 570] width 423 height 233
drag, startPoint x: 982, startPoint y: 657, endPoint x: 769, endPoint y: 601, distance: 220.2
click at [804, 618] on div "Fondé en 2017 par [PERSON_NAME], Sommelier du Parfum a émergé du besoin concret…" at bounding box center [835, 605] width 401 height 162
click at [724, 556] on div "Fondé en 2017 par [PERSON_NAME], Sommelier du Parfum a émergé du besoin concret…" at bounding box center [835, 605] width 401 height 162
drag, startPoint x: 691, startPoint y: 540, endPoint x: 748, endPoint y: 569, distance: 64.0
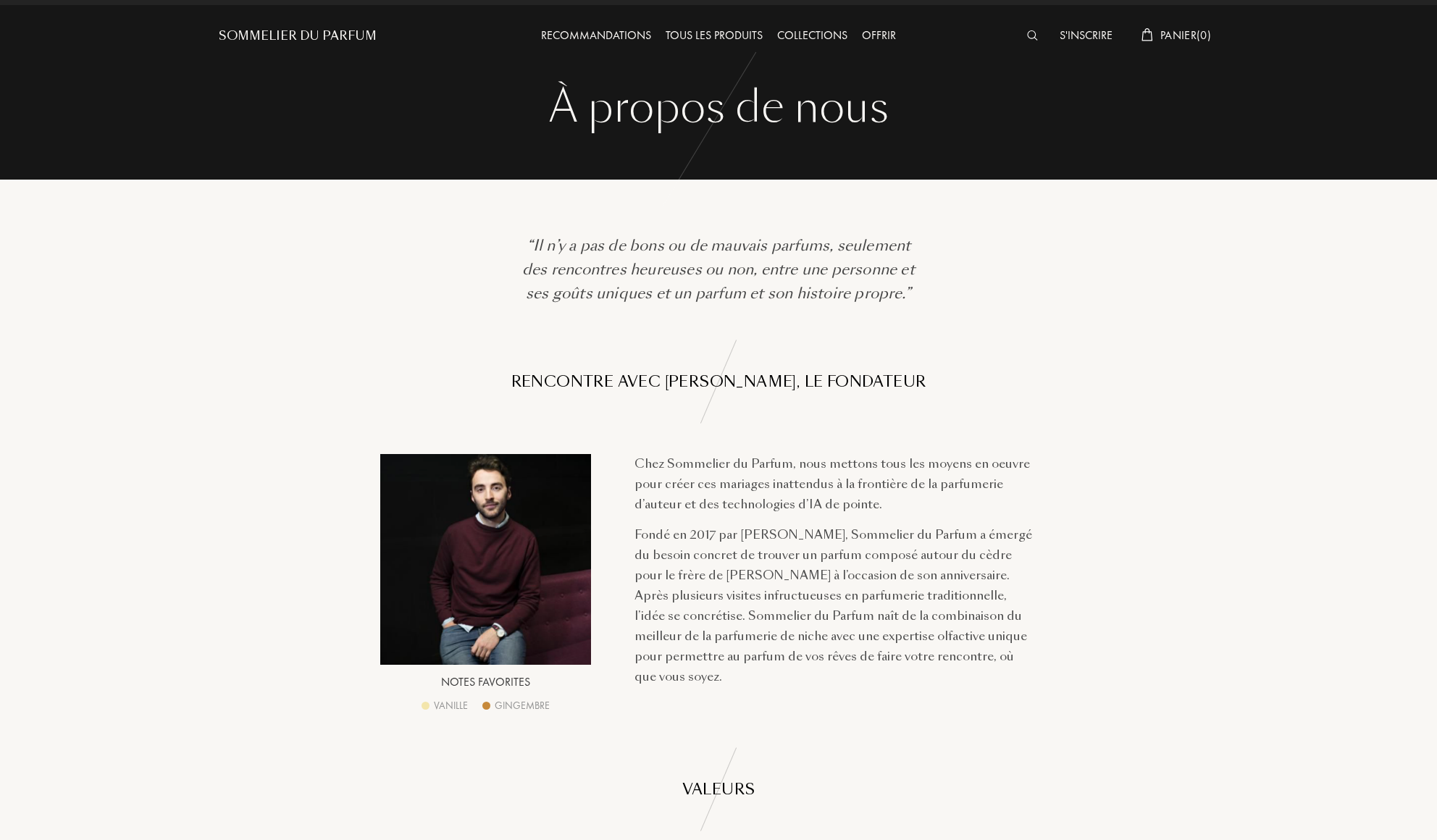
click at [744, 566] on div "Fondé en 2017 par [PERSON_NAME], Sommelier du Parfum a émergé du besoin concret…" at bounding box center [835, 605] width 401 height 162
drag, startPoint x: 654, startPoint y: 261, endPoint x: 715, endPoint y: 253, distance: 61.5
click at [718, 254] on div "“Il n’y a pas de bons ou de mauvais parfums, seulement des rencontres heureuses…" at bounding box center [719, 269] width 405 height 72
drag, startPoint x: 573, startPoint y: 235, endPoint x: 645, endPoint y: 201, distance: 79.6
click at [646, 236] on div "“Il n’y a pas de bons ou de mauvais parfums, seulement des rencontres heureuses…" at bounding box center [718, 242] width 720 height 126
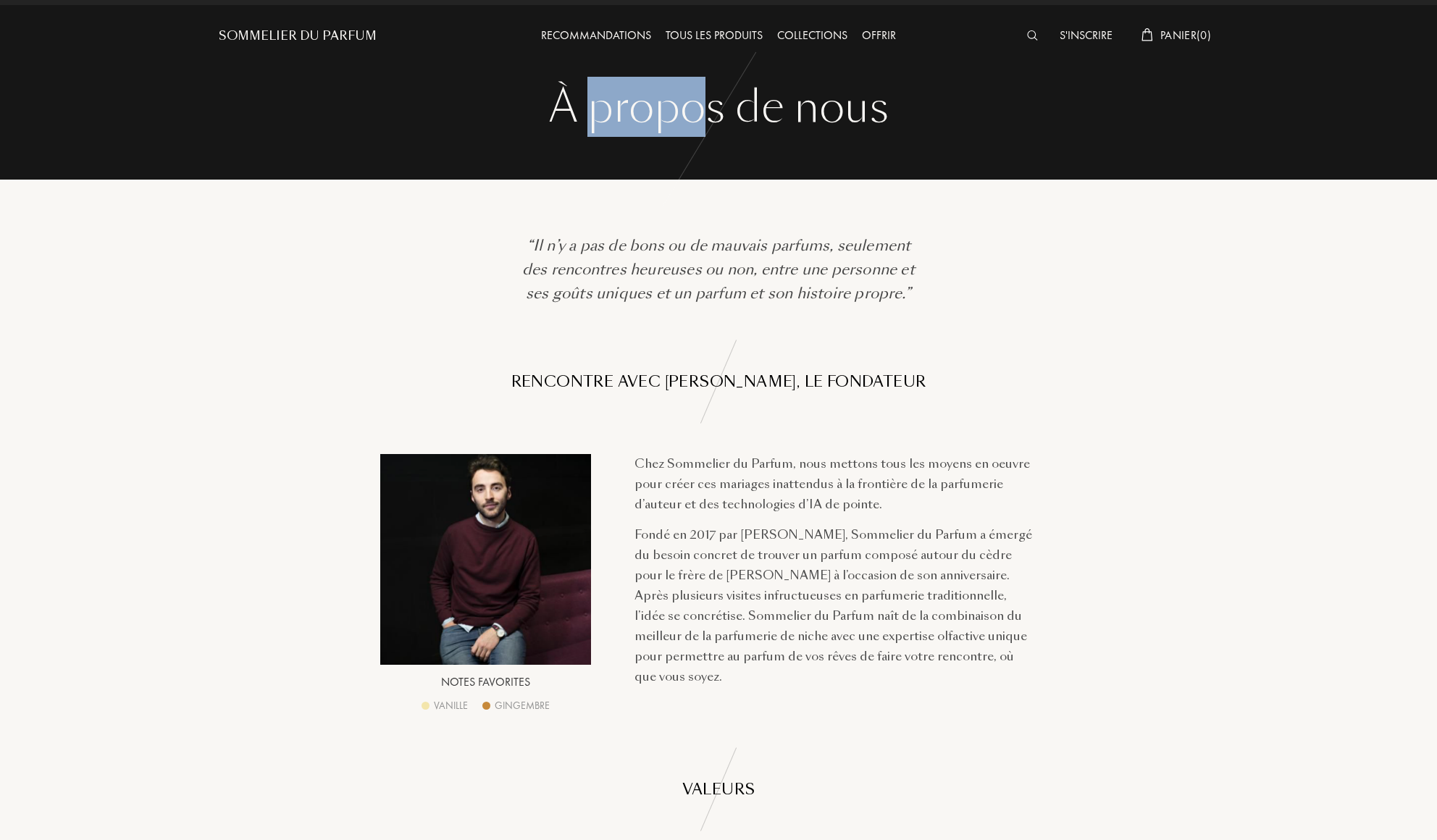
drag, startPoint x: 618, startPoint y: 114, endPoint x: 704, endPoint y: 94, distance: 88.3
click at [713, 99] on div "À propos de nous" at bounding box center [718, 107] width 978 height 58
drag, startPoint x: 877, startPoint y: 120, endPoint x: 774, endPoint y: 144, distance: 105.8
click at [875, 120] on div "À propos de nous" at bounding box center [718, 107] width 978 height 58
drag, startPoint x: 531, startPoint y: 242, endPoint x: 761, endPoint y: 570, distance: 400.6
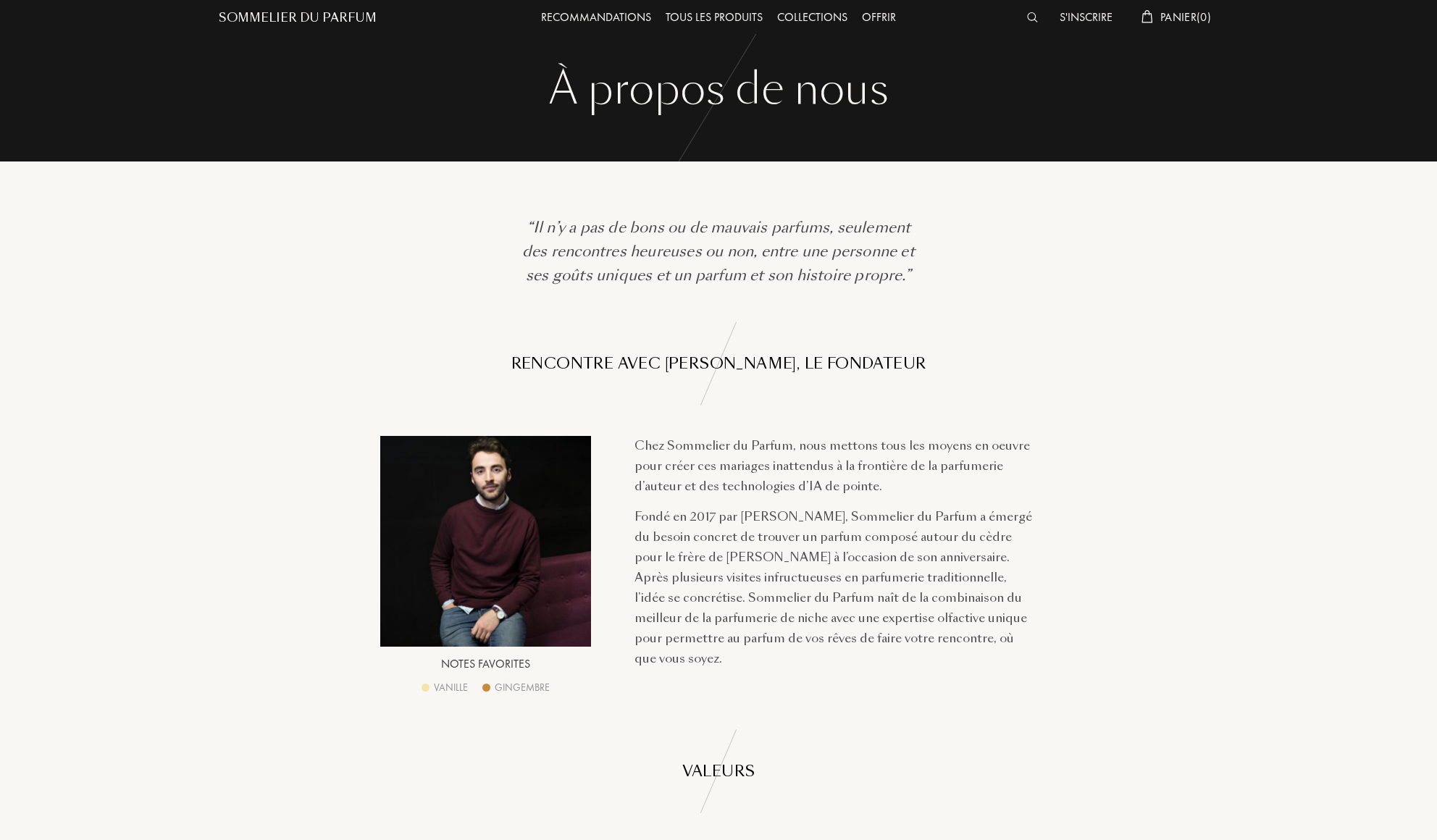
scroll to position [0, 0]
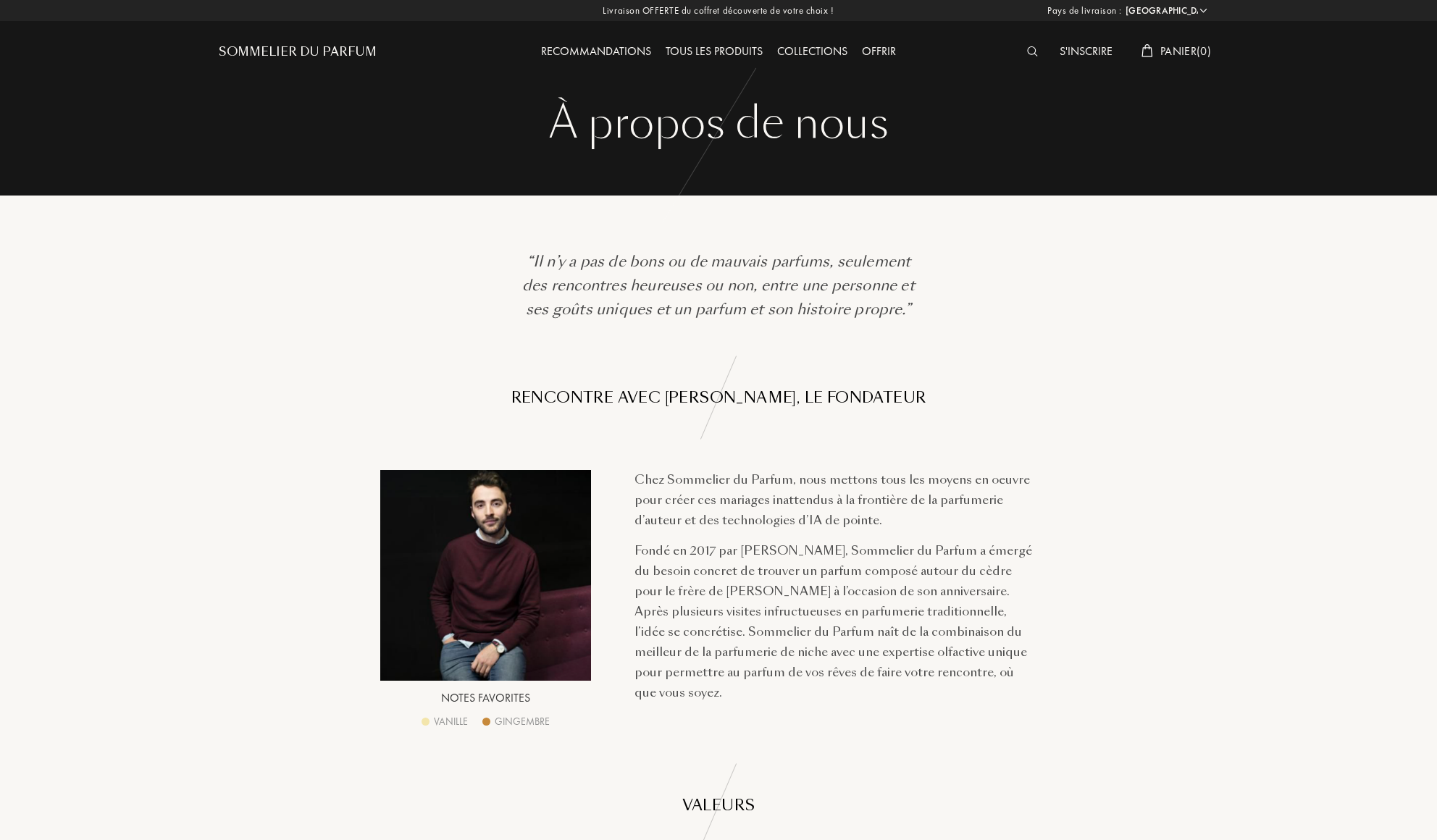
click at [711, 51] on div "Tous les produits" at bounding box center [714, 52] width 112 height 19
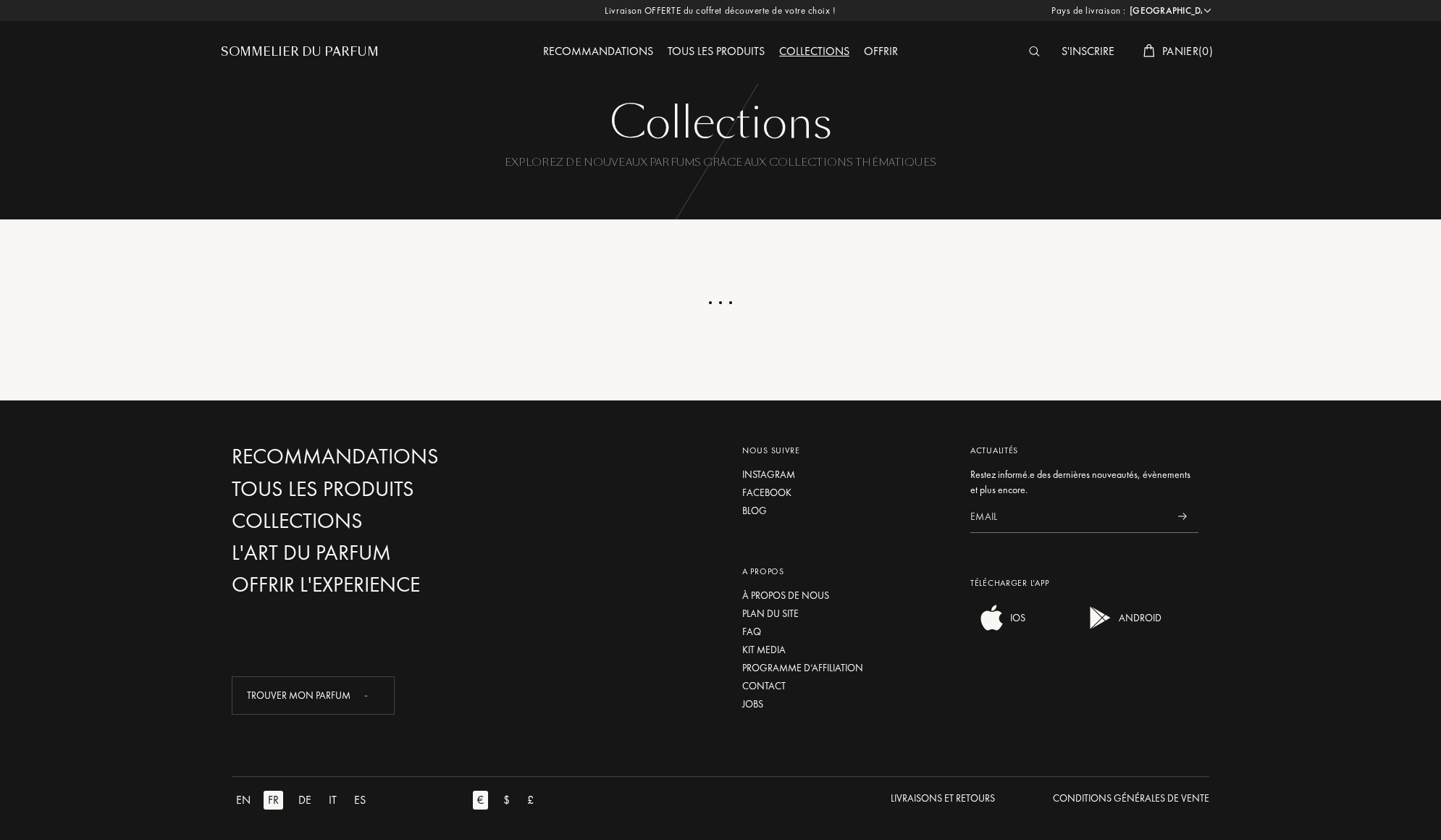
select select "FR"
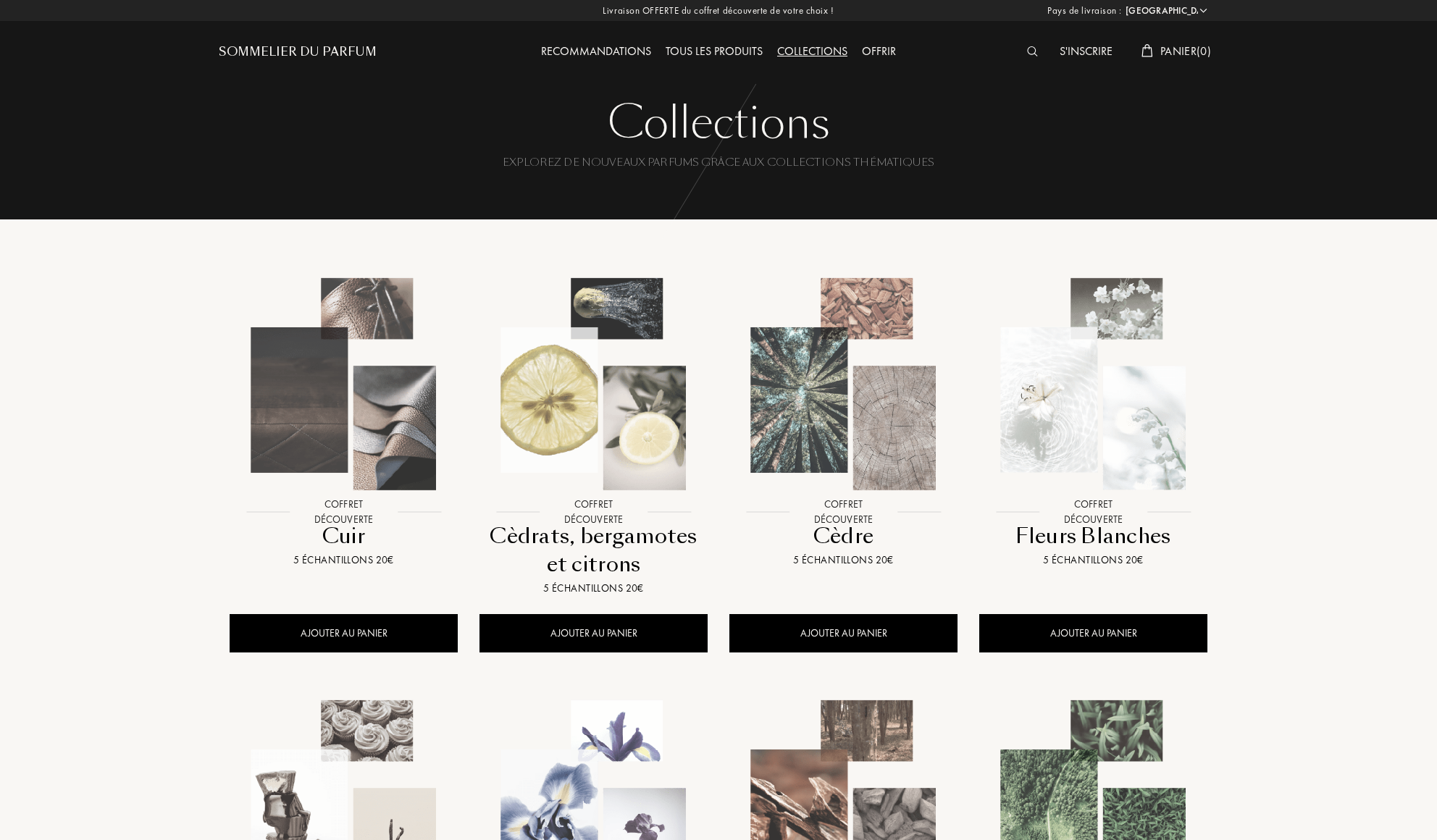
click at [838, 443] on img at bounding box center [844, 384] width 225 height 225
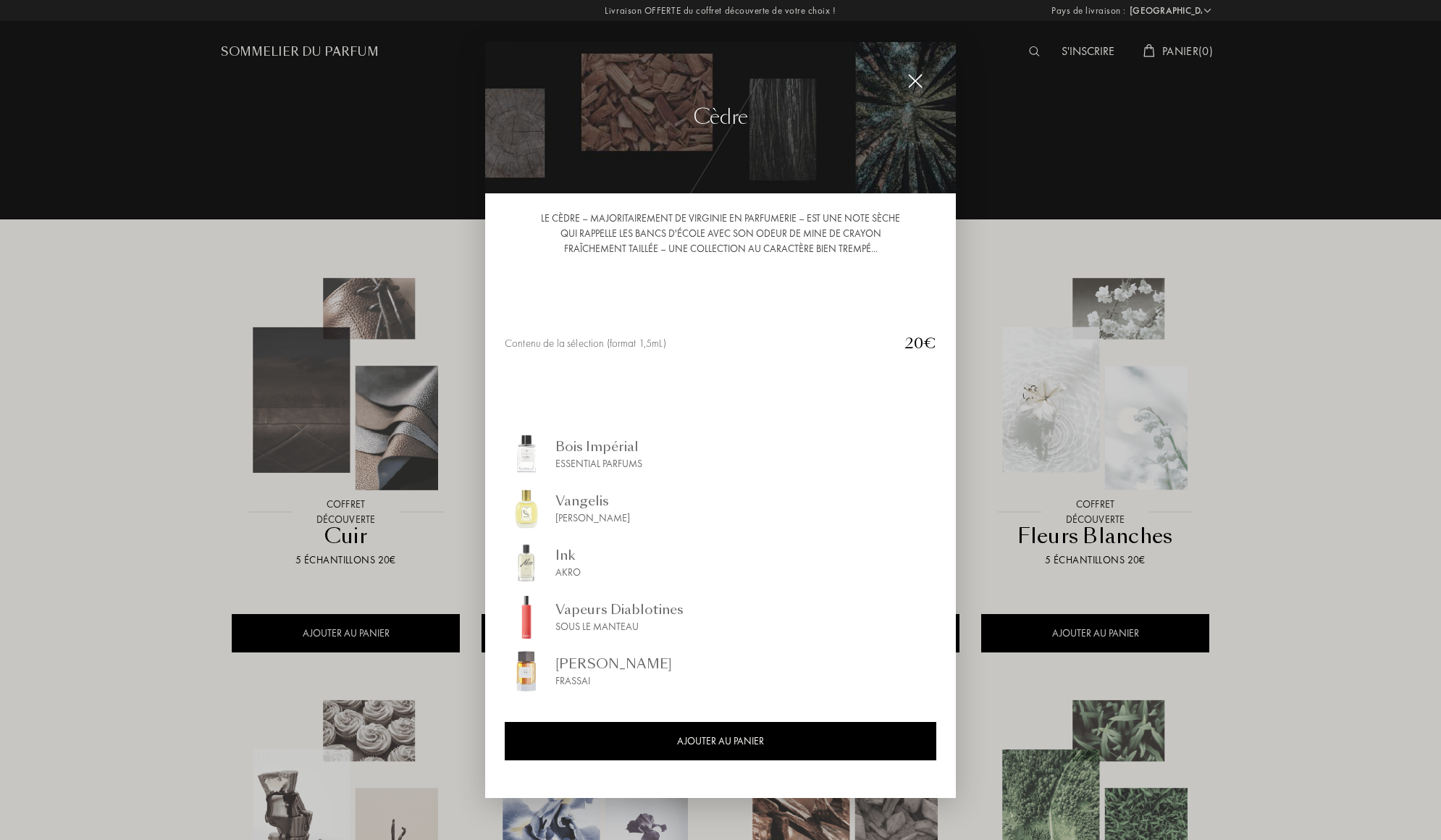
click at [1043, 432] on div at bounding box center [720, 420] width 1441 height 840
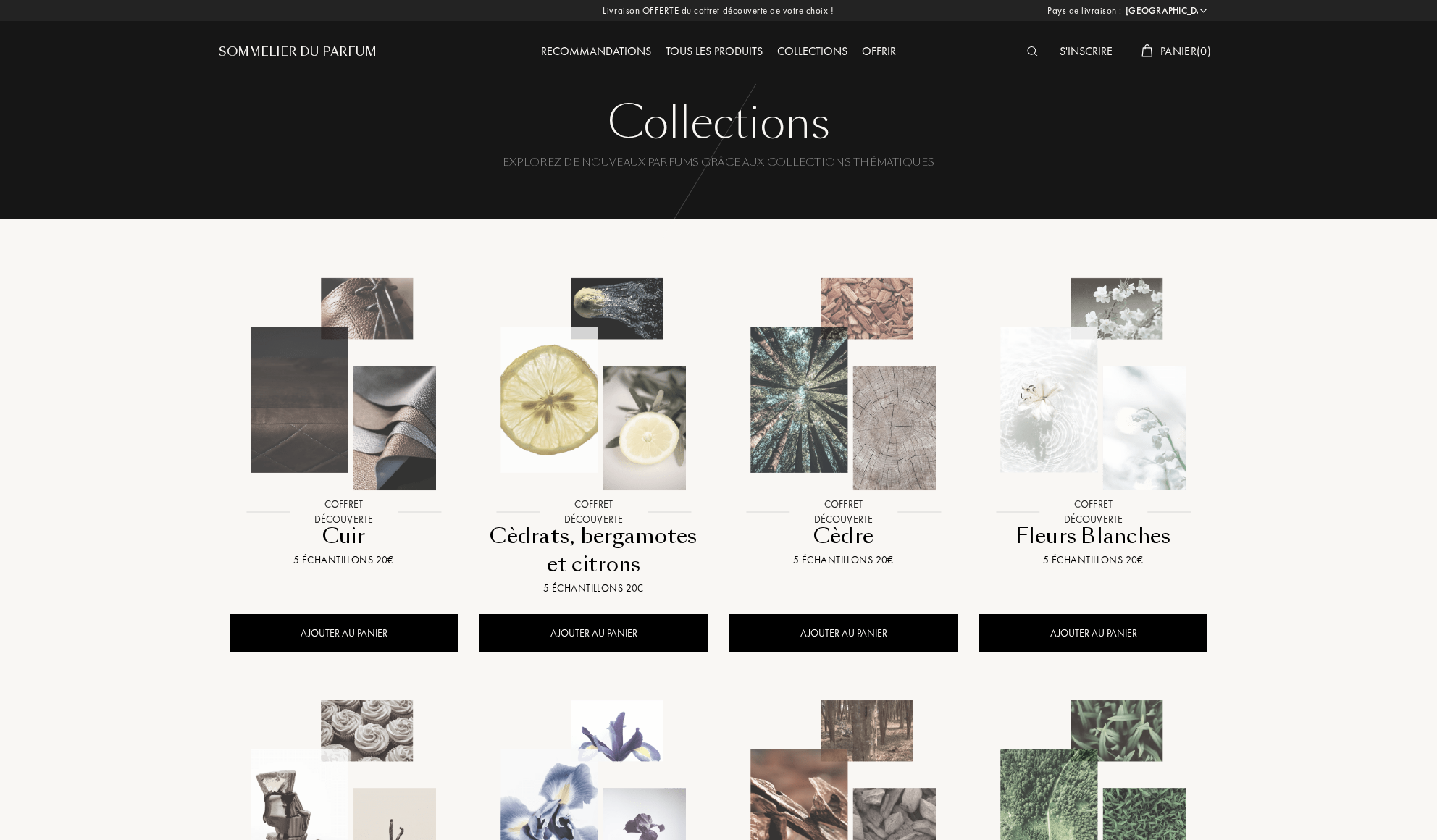
click at [852, 442] on img at bounding box center [844, 384] width 225 height 225
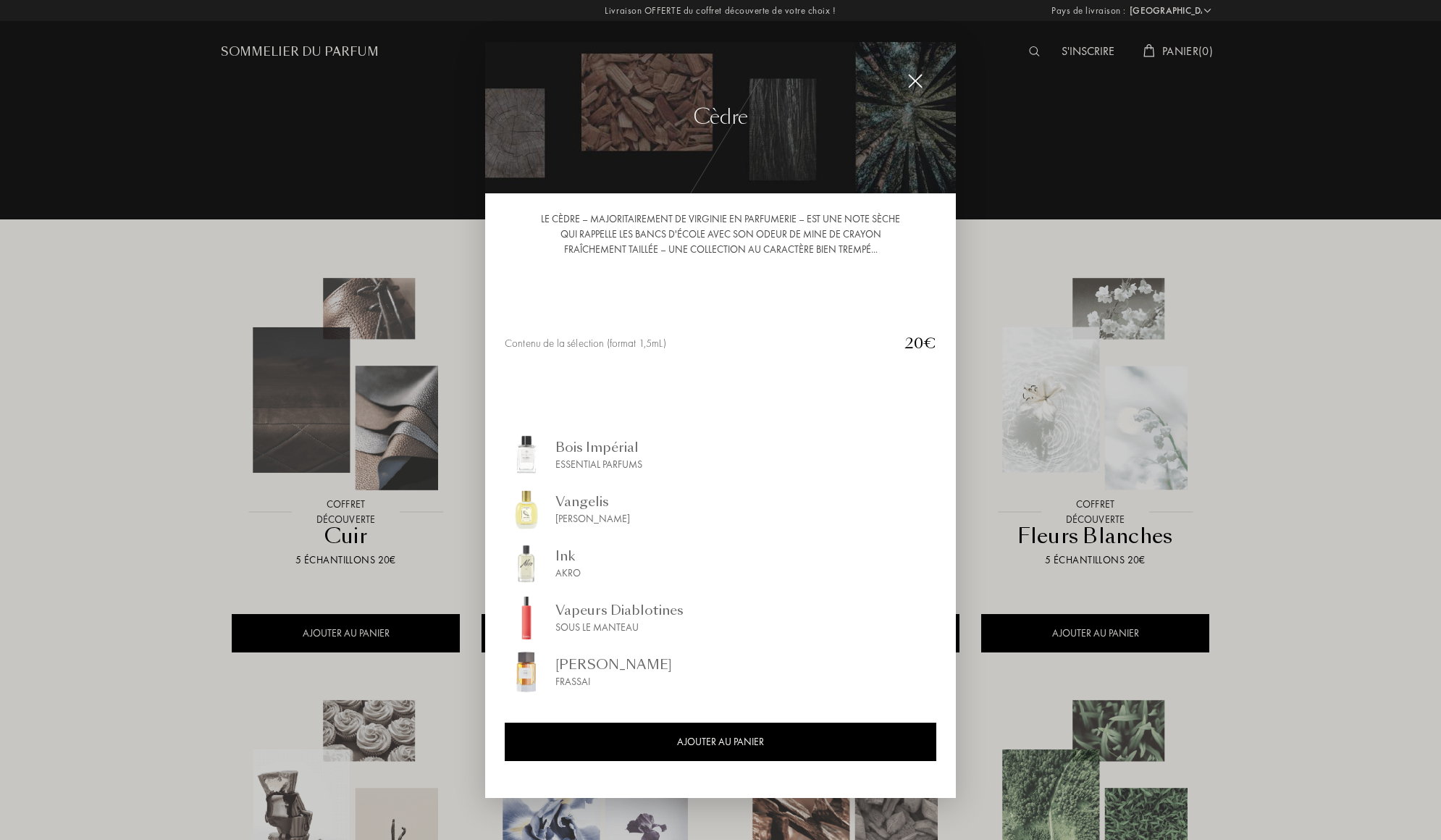
click at [1018, 462] on div at bounding box center [720, 420] width 1441 height 840
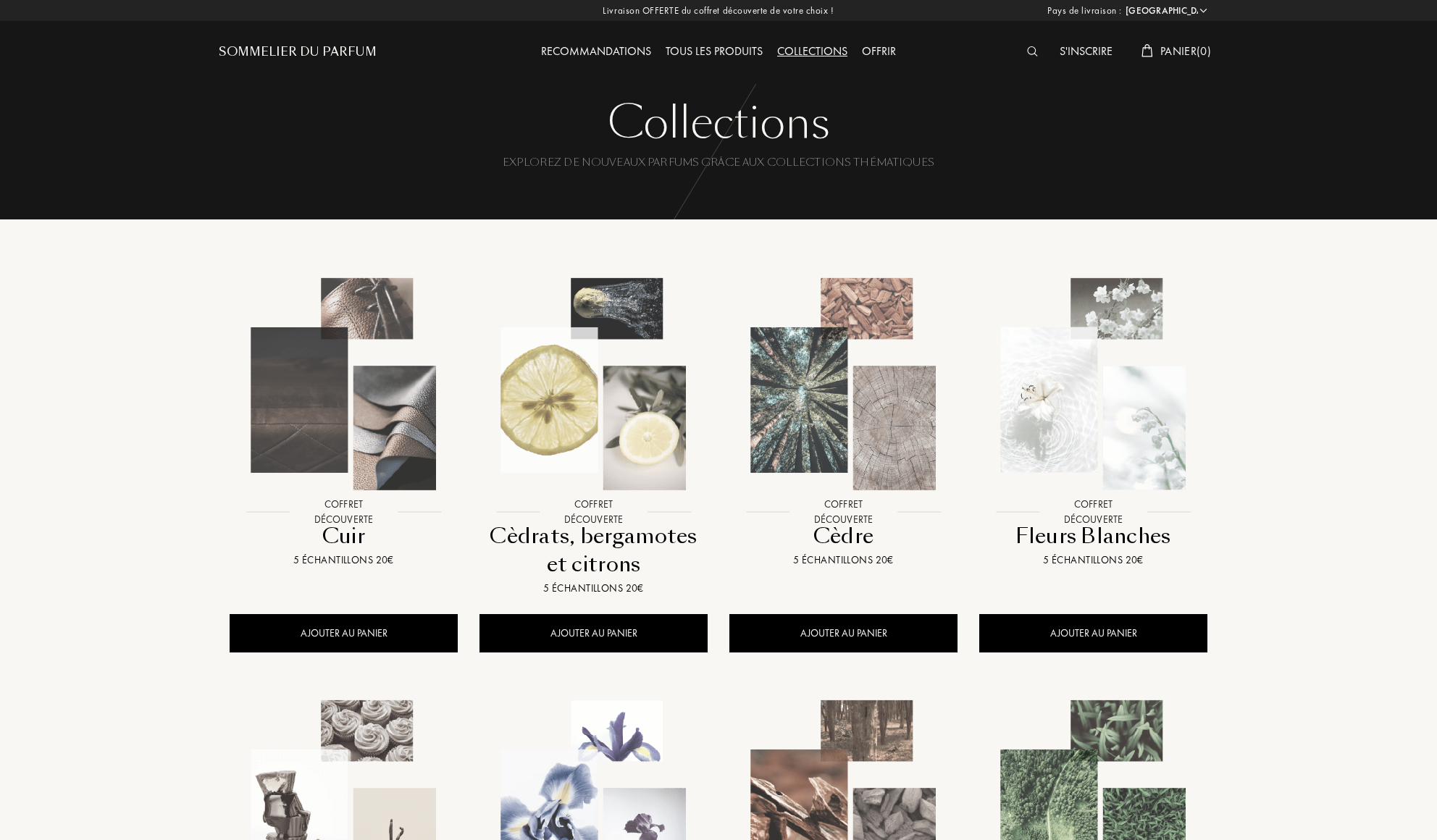
click at [884, 52] on div "Offrir" at bounding box center [879, 52] width 49 height 19
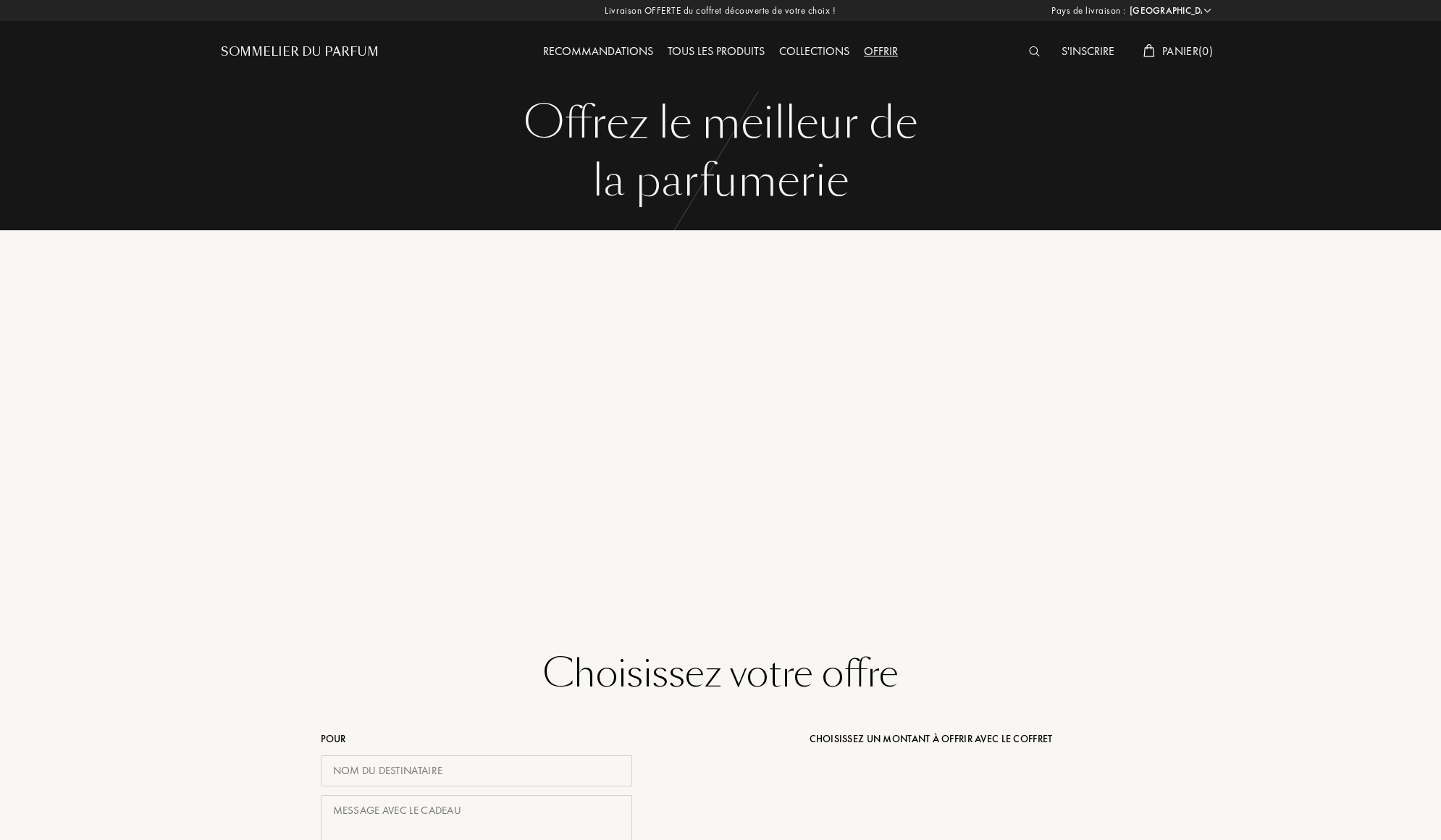
select select "FR"
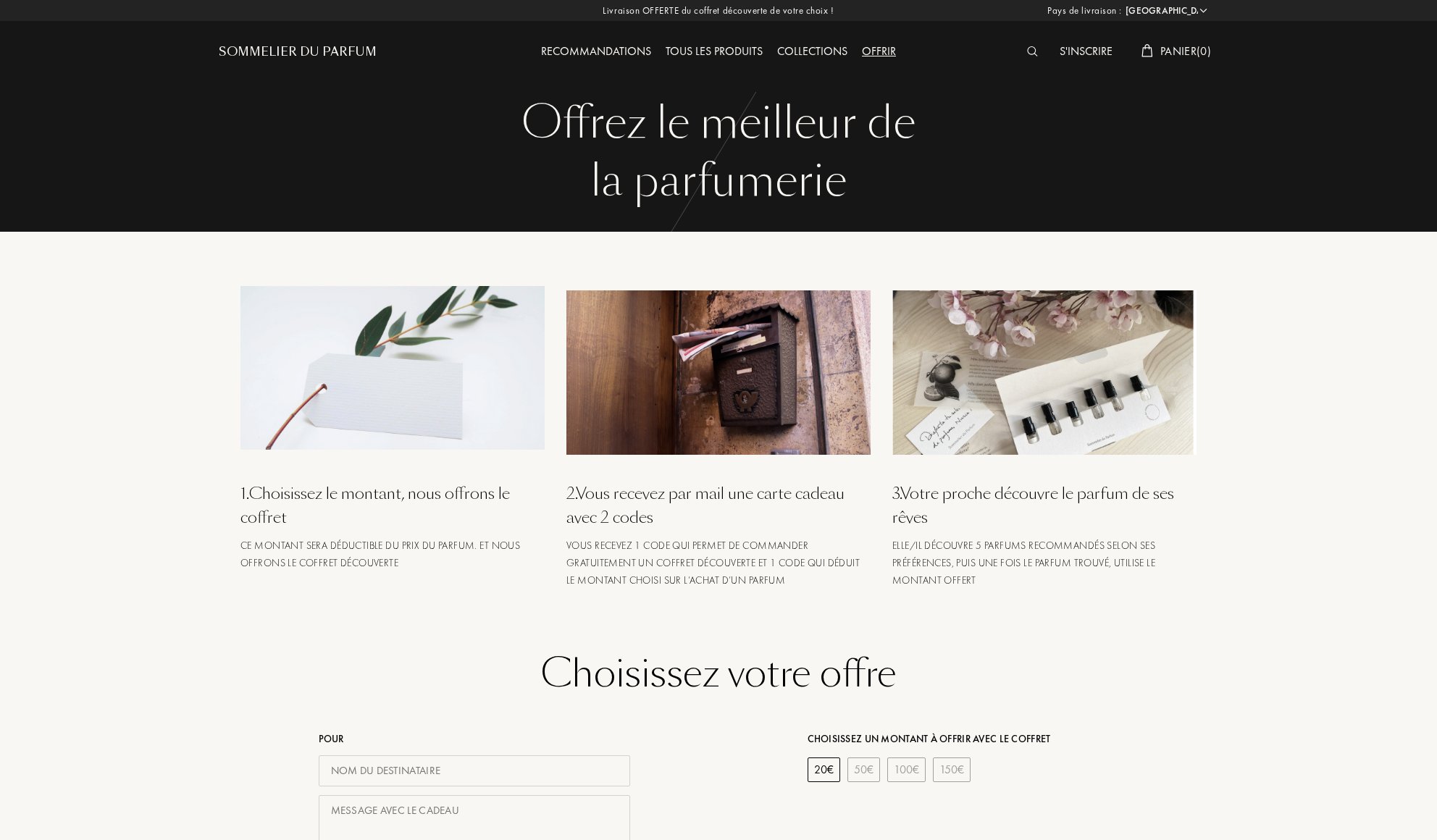
click at [306, 53] on div "Sommelier du Parfum" at bounding box center [298, 52] width 158 height 17
